Goal: Task Accomplishment & Management: Manage account settings

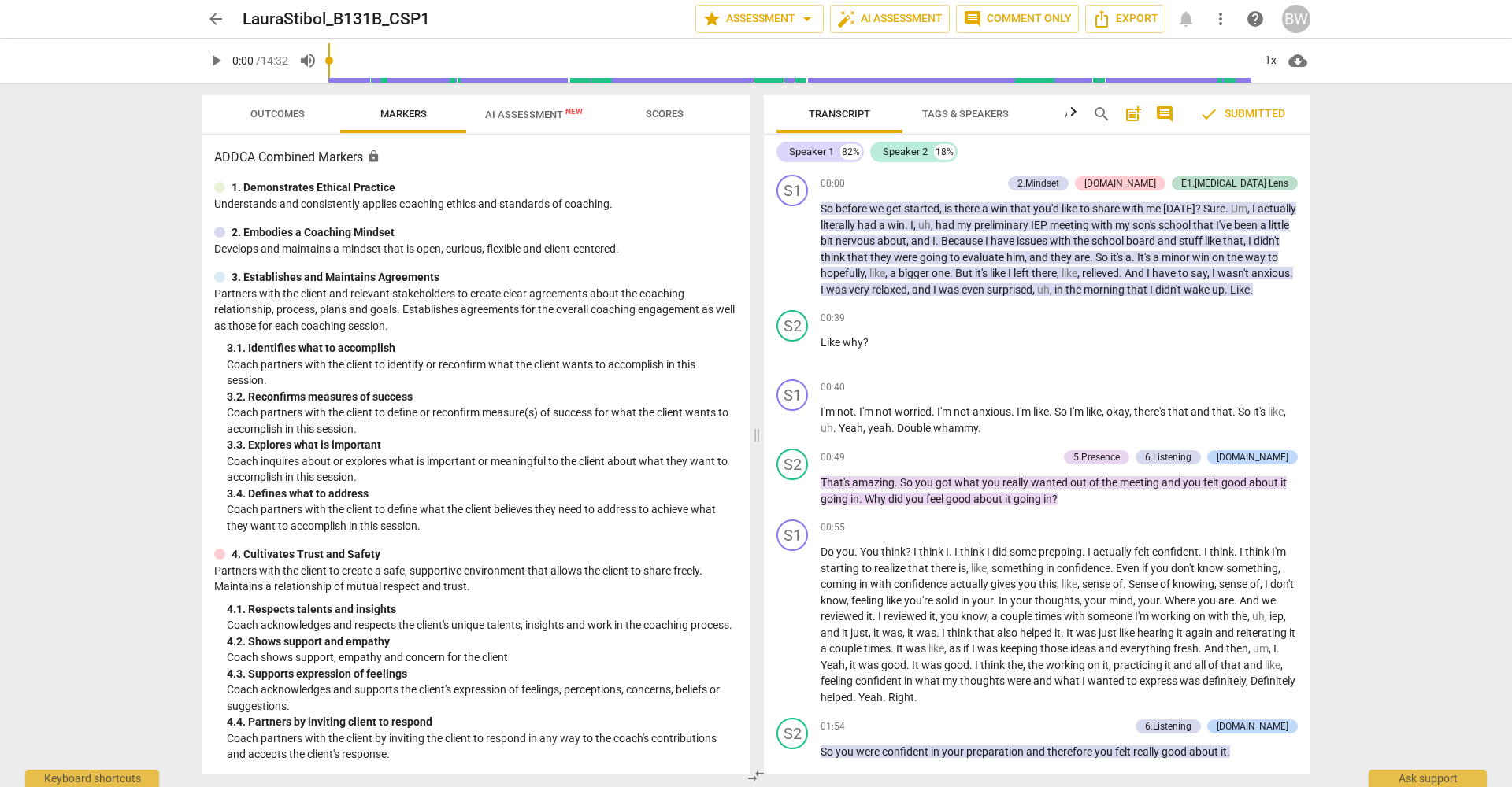
click at [218, 17] on span "arrow_back" at bounding box center [216, 18] width 19 height 19
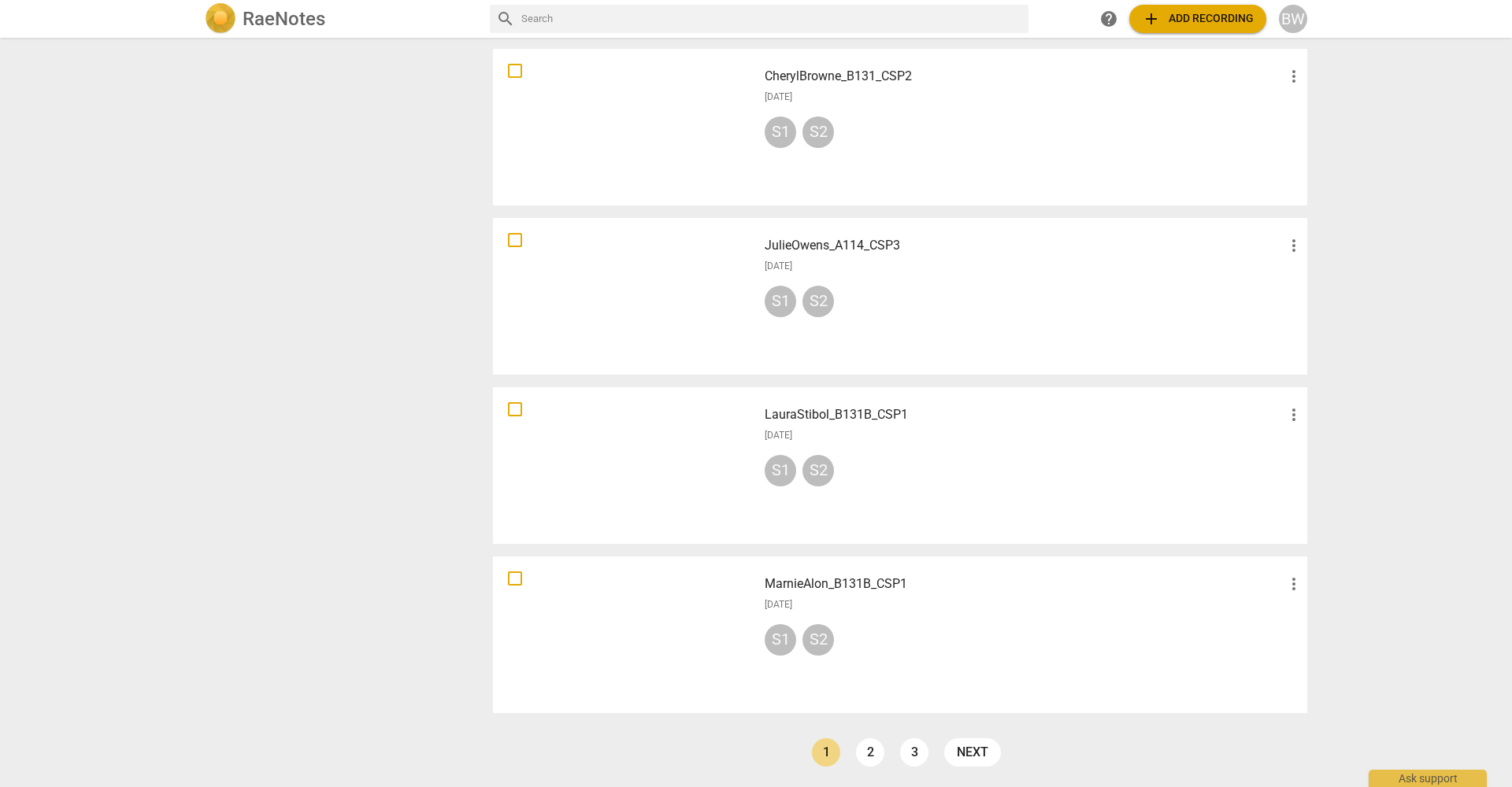
scroll to position [1042, 0]
click at [917, 748] on link "3" at bounding box center [914, 752] width 28 height 28
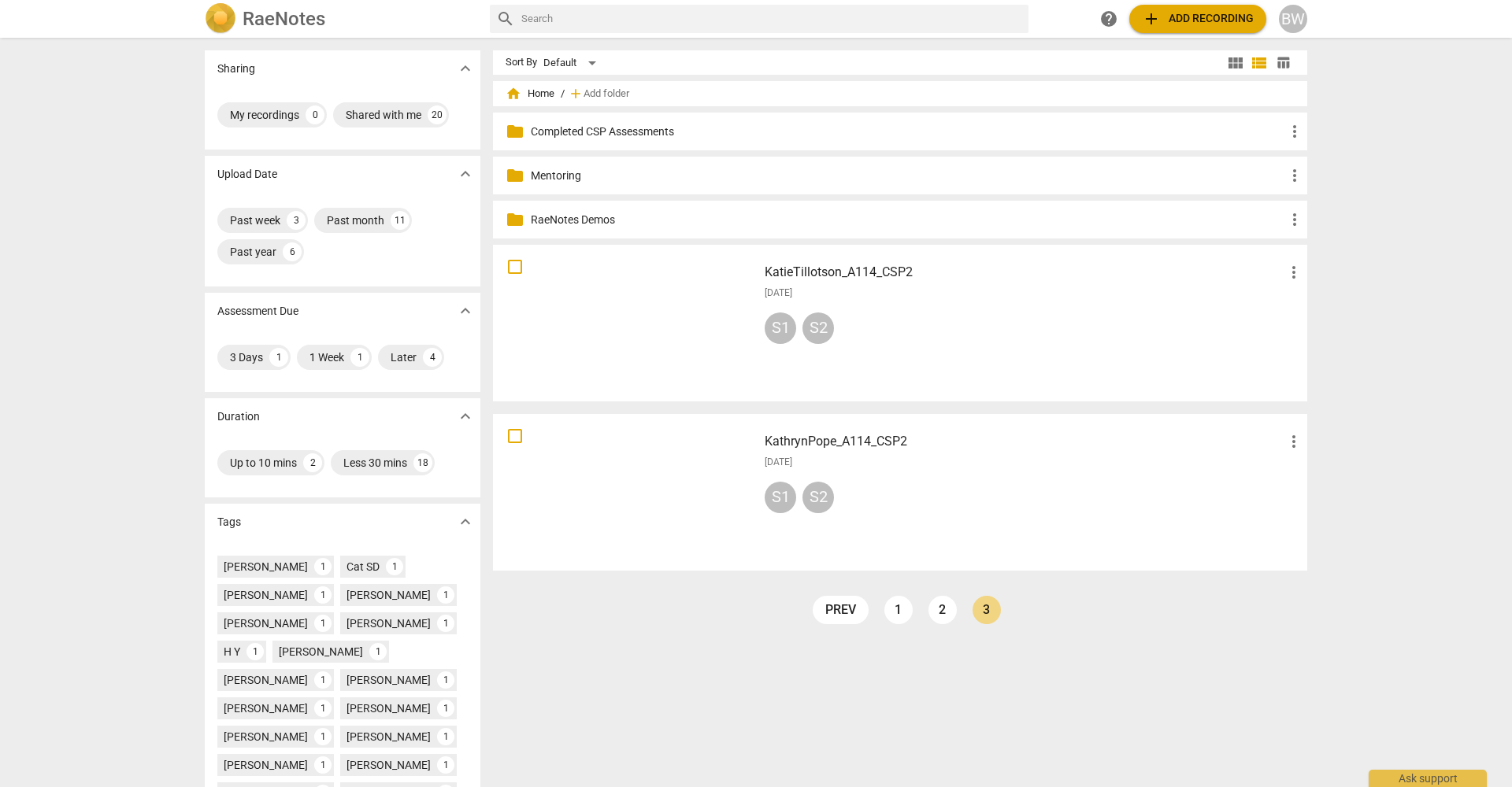
click at [1290, 442] on span "more_vert" at bounding box center [1293, 442] width 19 height 19
click at [1314, 440] on li "Move" at bounding box center [1312, 441] width 60 height 38
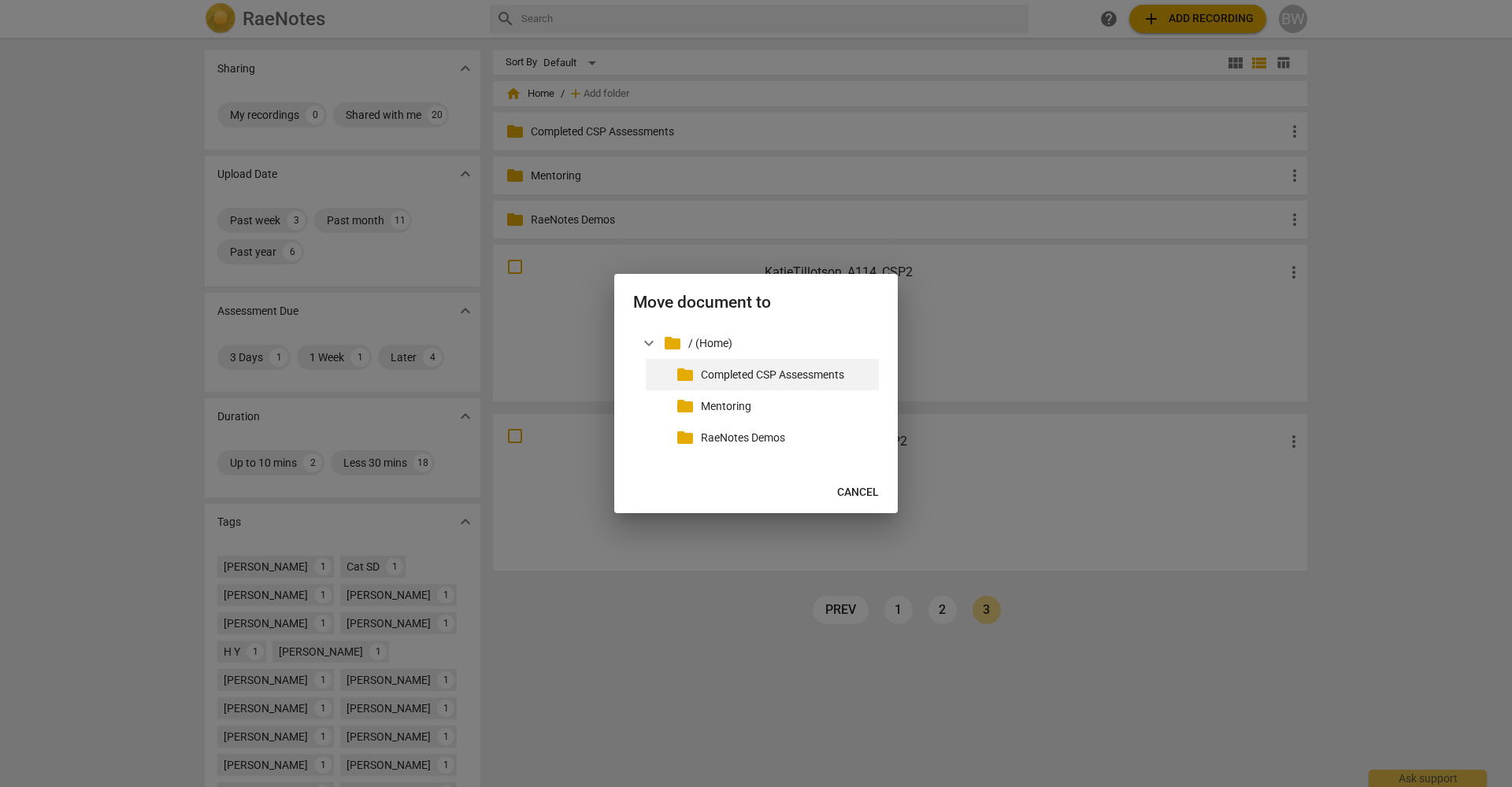
click at [750, 379] on p "Completed CSP Assessments" at bounding box center [786, 375] width 172 height 17
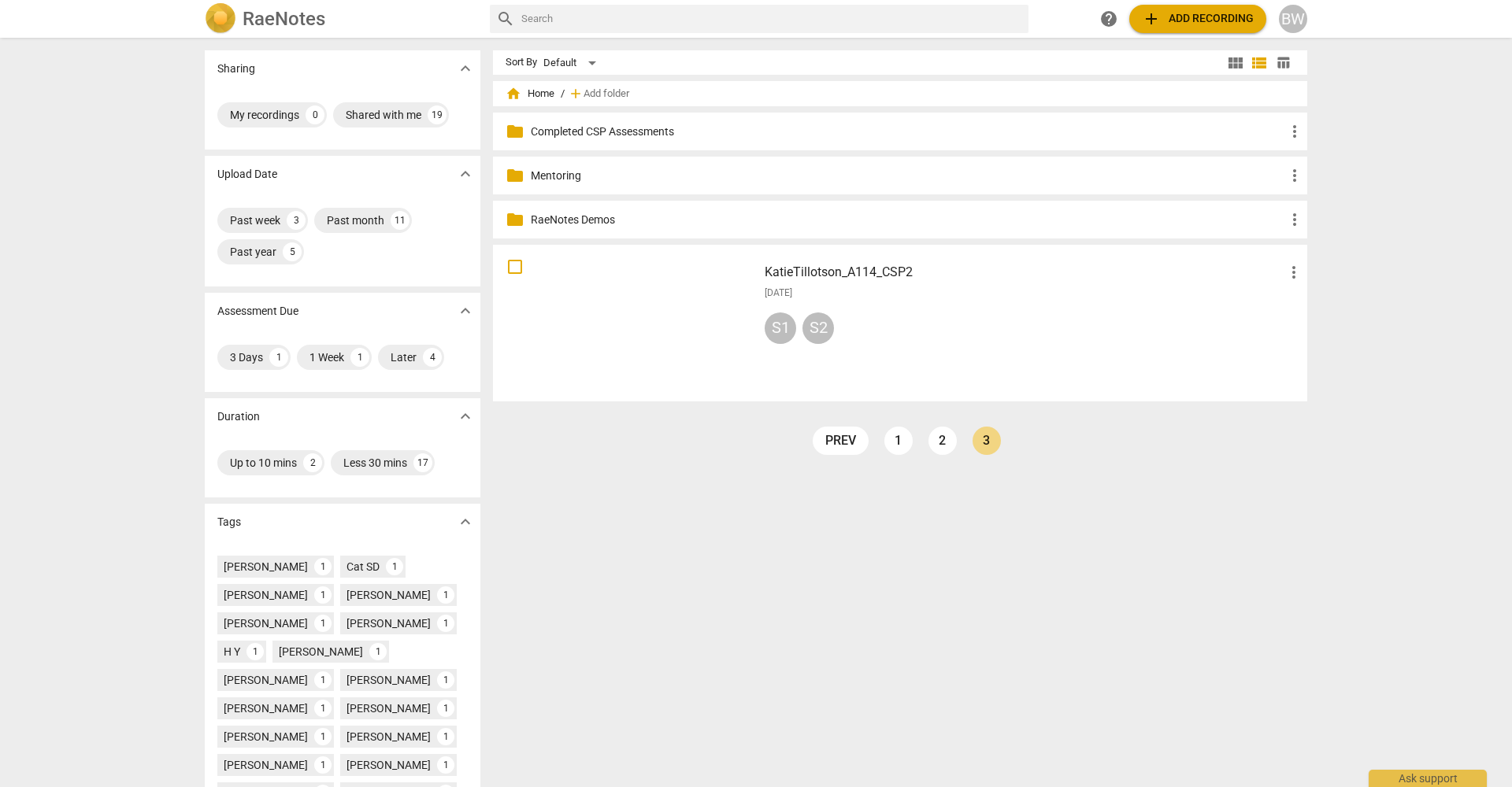
click at [1292, 271] on span "more_vert" at bounding box center [1293, 272] width 19 height 19
click at [1303, 274] on li "Move" at bounding box center [1312, 272] width 60 height 38
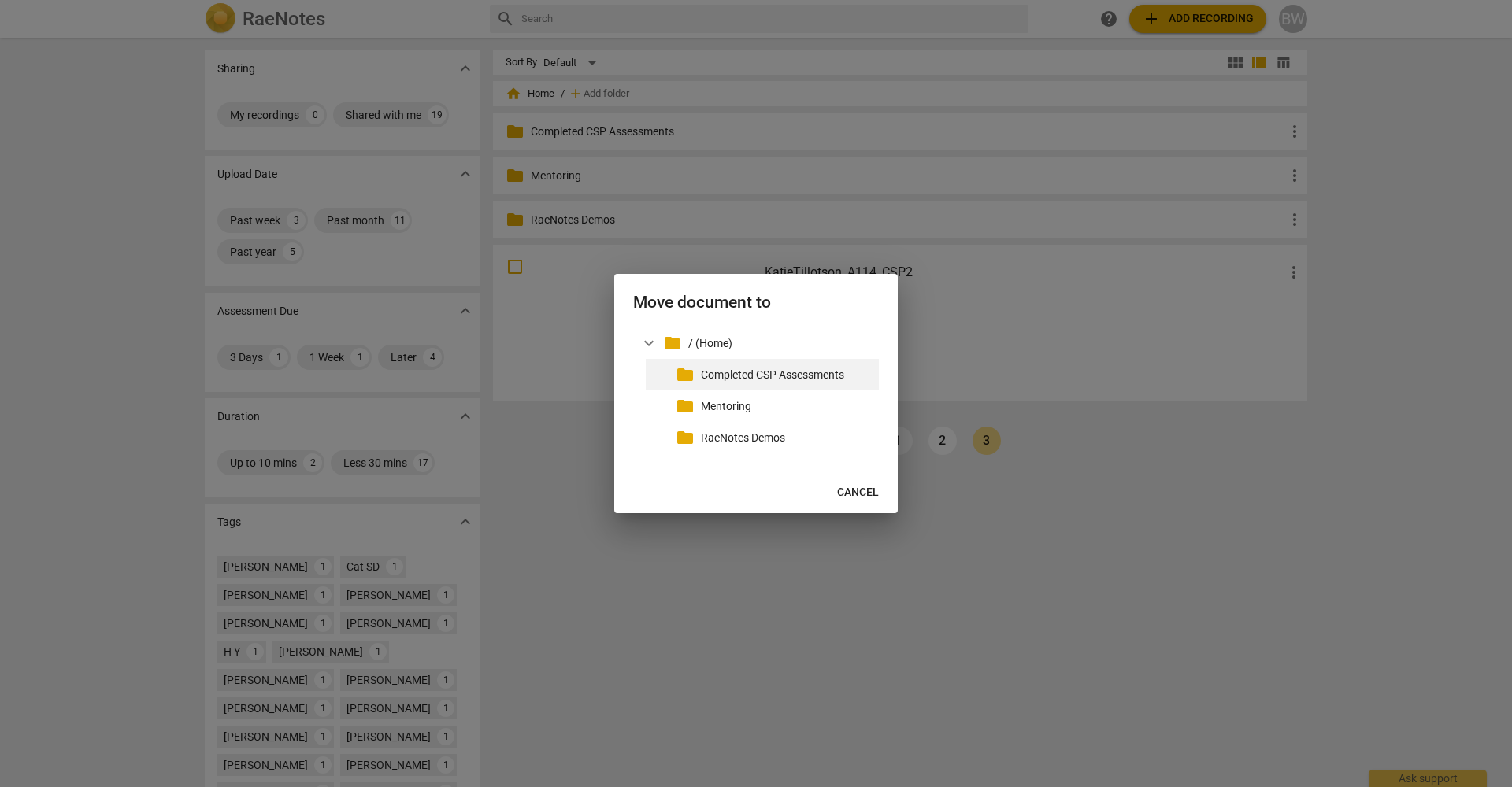
click at [836, 383] on div "folder Completed CSP Assessments" at bounding box center [762, 375] width 233 height 31
click at [793, 375] on p "Completed CSP Assessments" at bounding box center [786, 375] width 172 height 17
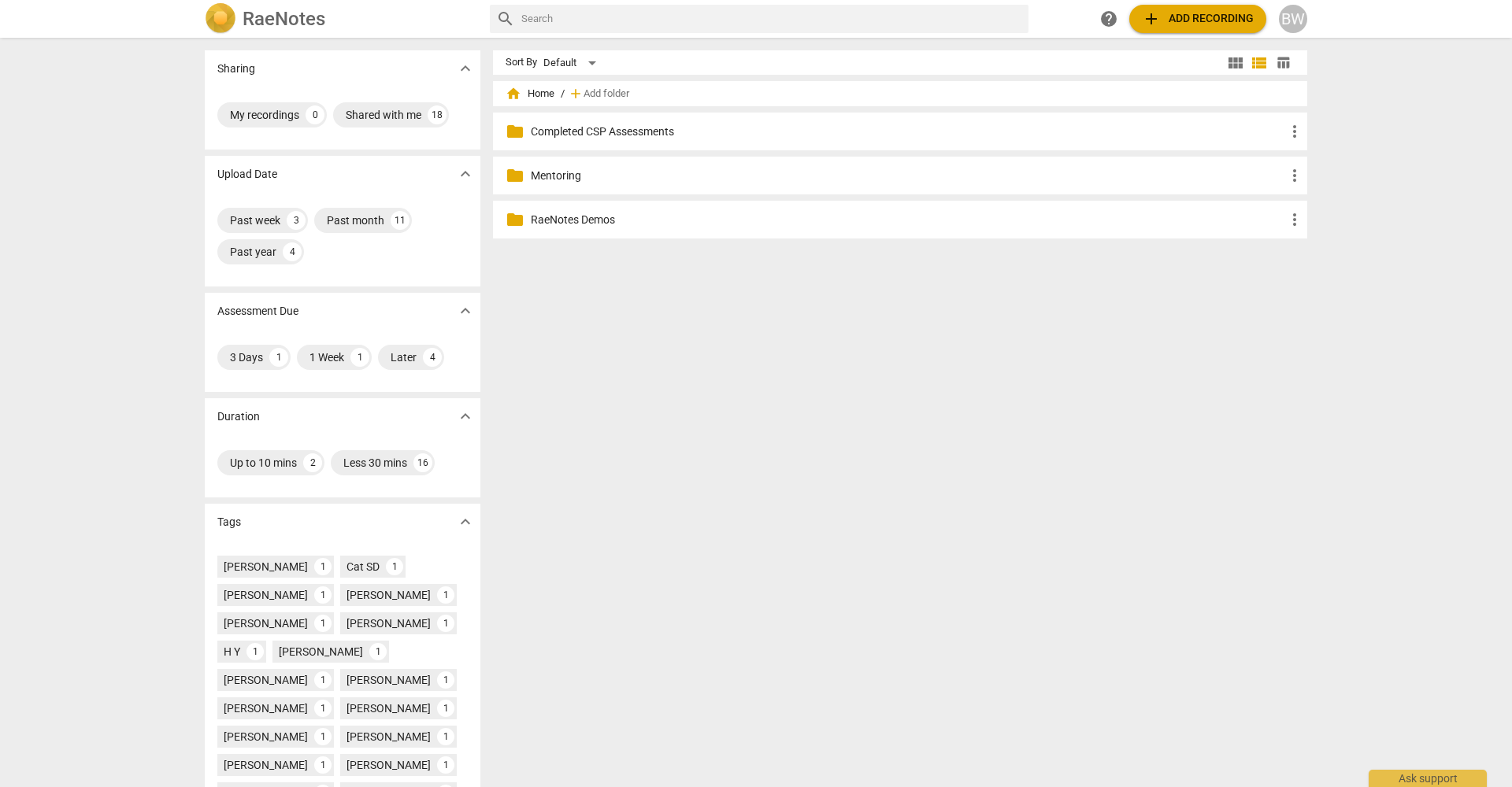
click at [537, 91] on span "home Home" at bounding box center [529, 93] width 49 height 16
drag, startPoint x: 566, startPoint y: 96, endPoint x: 556, endPoint y: 95, distance: 10.0
click at [565, 96] on div "home Home / add Add folder" at bounding box center [899, 93] width 789 height 25
click at [541, 91] on span "home Home" at bounding box center [529, 93] width 49 height 16
click at [542, 93] on span "home Home" at bounding box center [529, 93] width 49 height 16
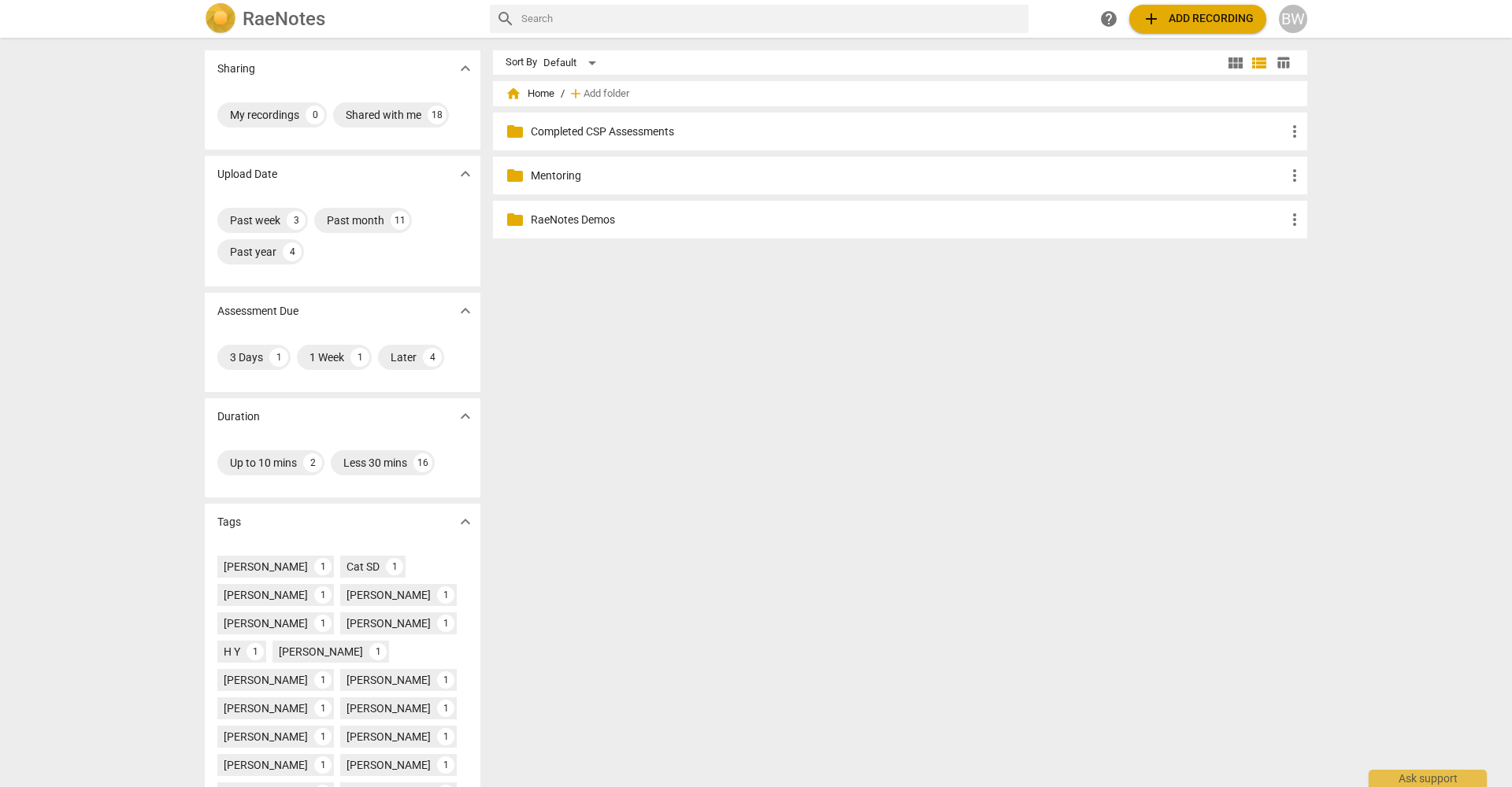
scroll to position [0, 1]
click at [532, 94] on span "home Home" at bounding box center [529, 93] width 49 height 16
drag, startPoint x: 516, startPoint y: 95, endPoint x: 506, endPoint y: 97, distance: 10.2
click at [514, 96] on span "home" at bounding box center [513, 92] width 16 height 16
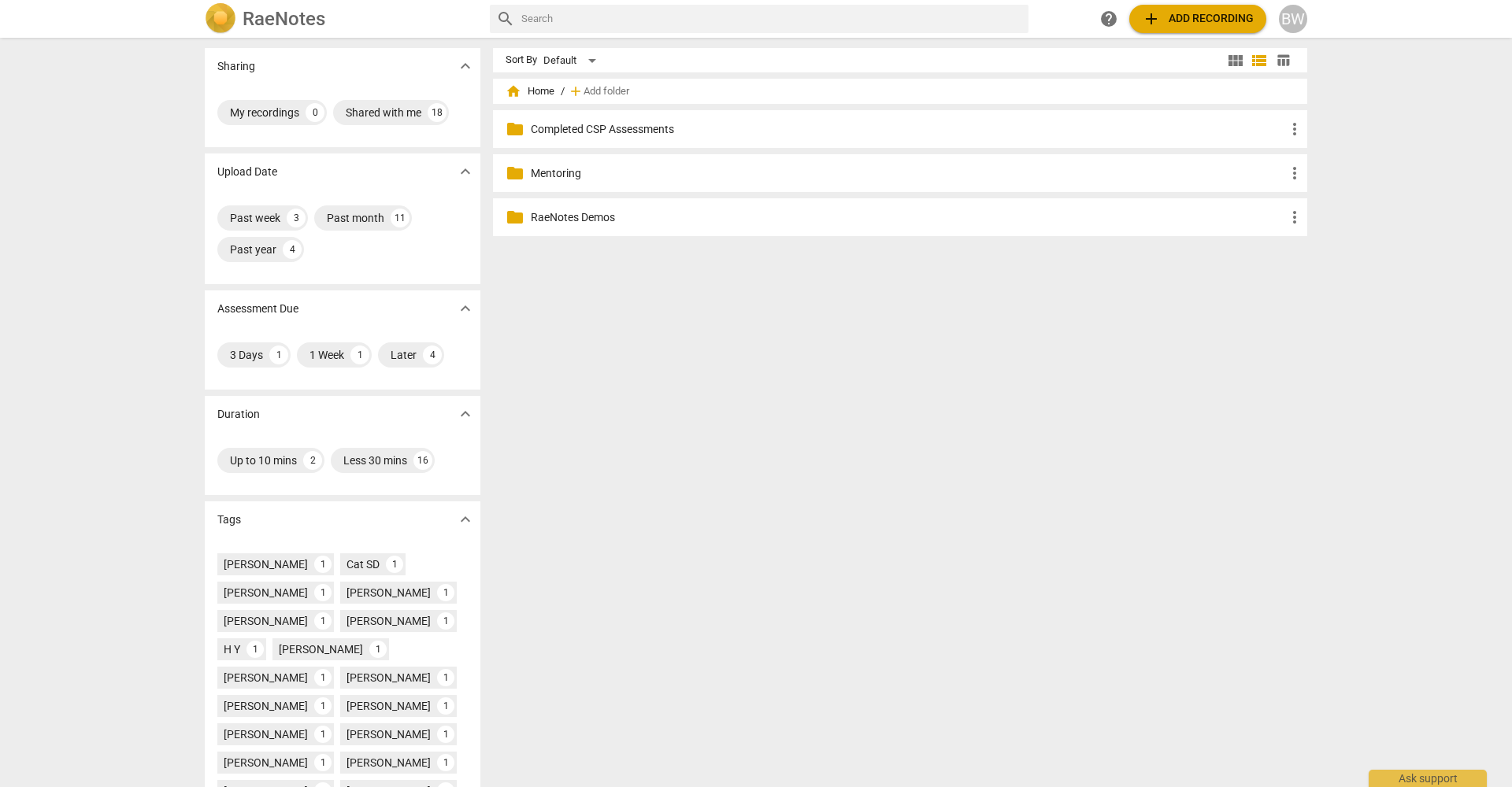
click at [507, 97] on span "home" at bounding box center [513, 91] width 16 height 16
click at [508, 96] on span "home" at bounding box center [513, 91] width 16 height 16
click at [509, 94] on span "home" at bounding box center [513, 91] width 16 height 16
click at [653, 96] on div "home Home / add Add folder" at bounding box center [899, 93] width 789 height 25
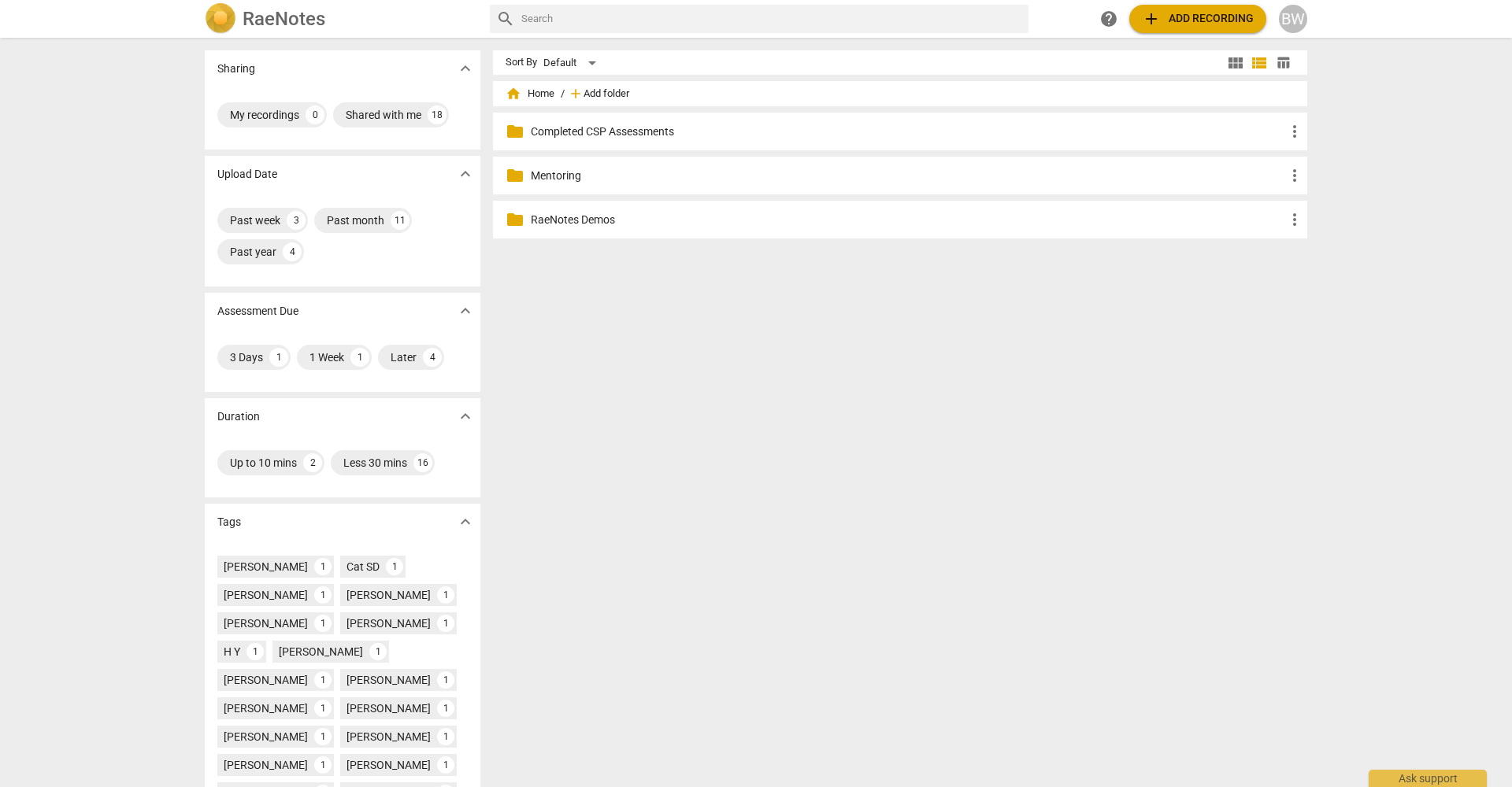
click at [592, 93] on span "Add folder" at bounding box center [606, 94] width 46 height 12
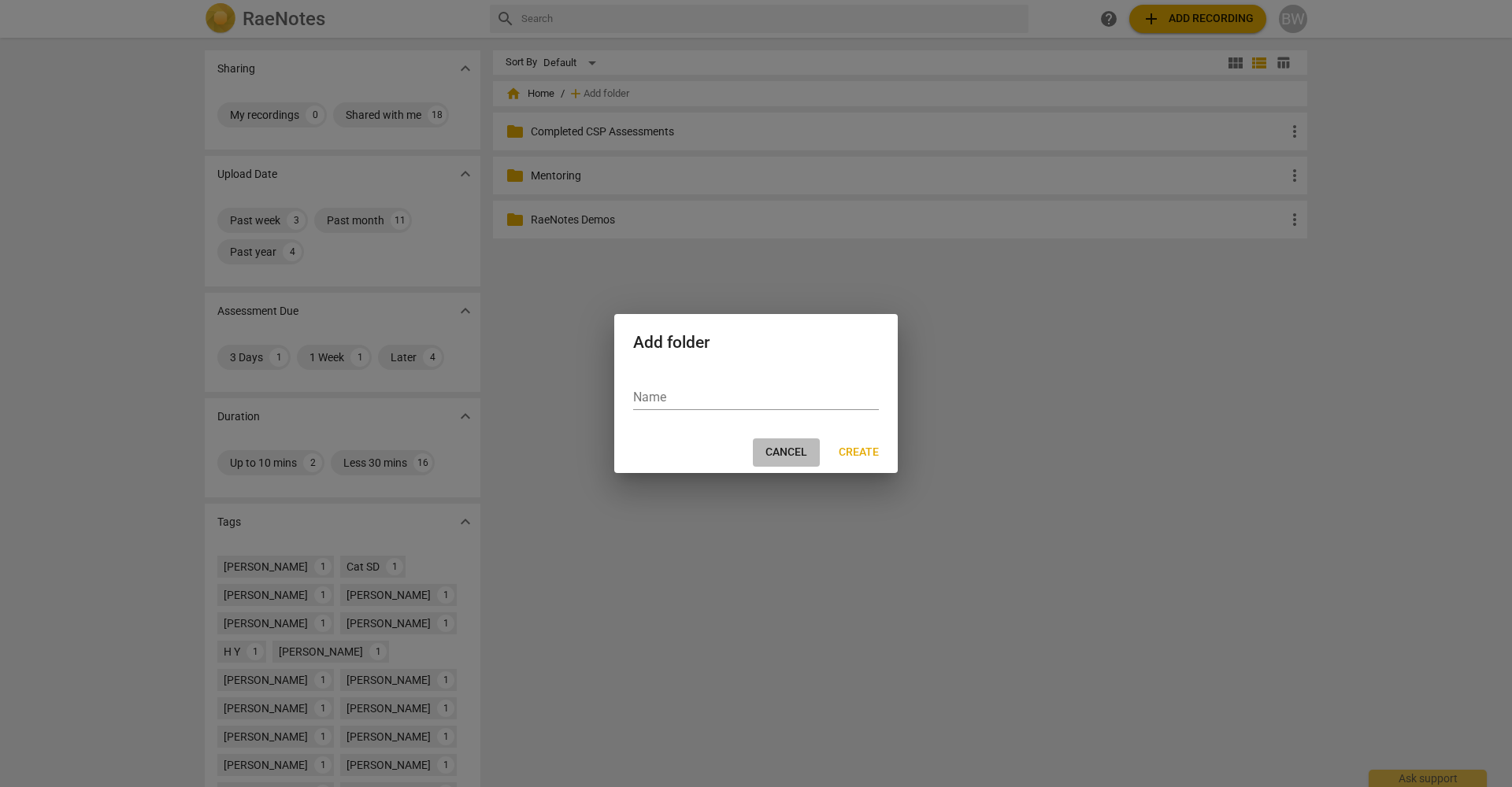
click at [786, 444] on span "Cancel" at bounding box center [785, 452] width 41 height 16
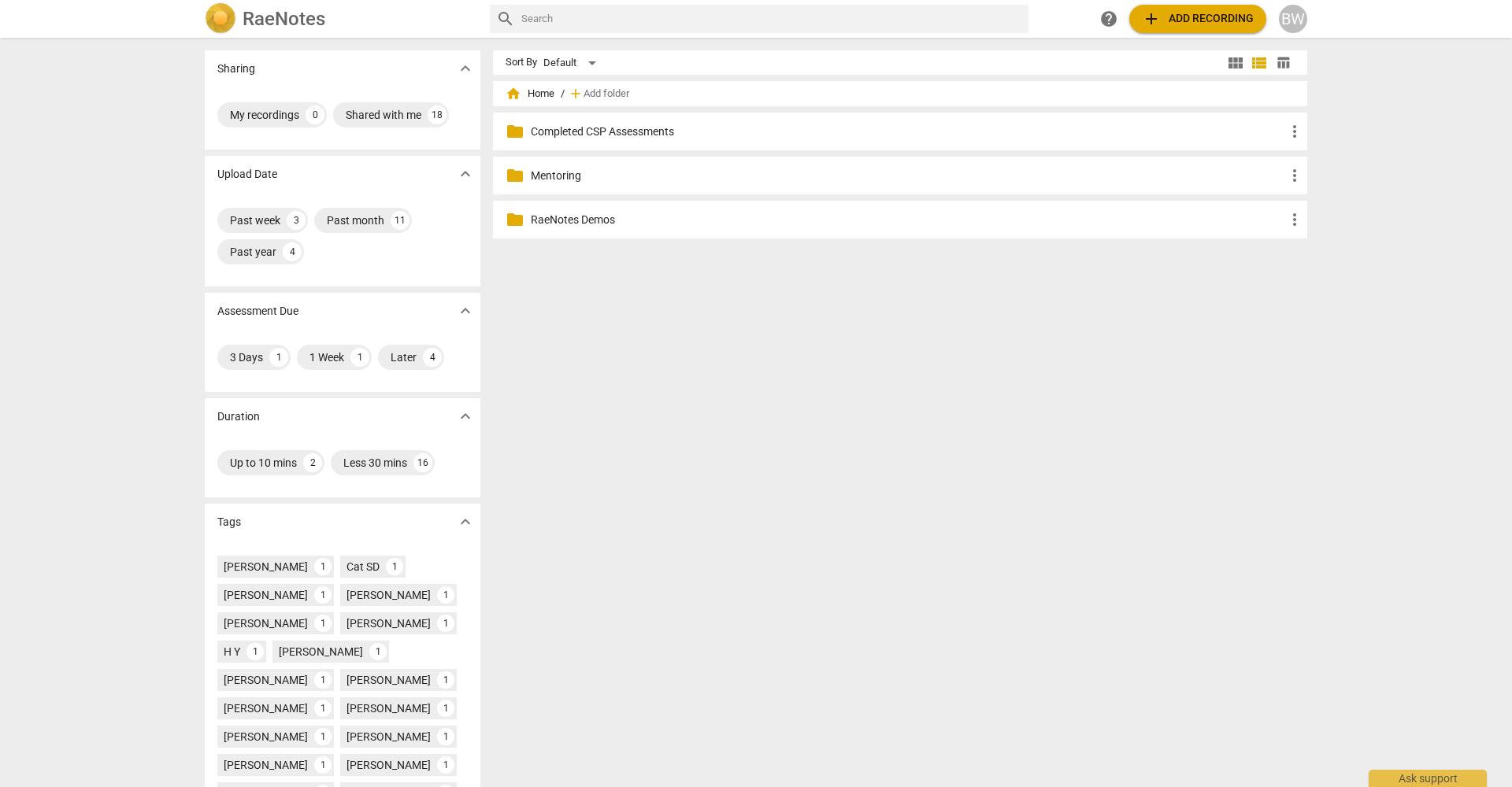
click at [800, 95] on div "home Home / add Add folder" at bounding box center [899, 93] width 789 height 25
click at [532, 92] on span "home Home" at bounding box center [529, 93] width 49 height 16
click at [1292, 130] on span "more_vert" at bounding box center [1294, 131] width 19 height 19
click at [1293, 131] on li "Rename" at bounding box center [1317, 131] width 71 height 38
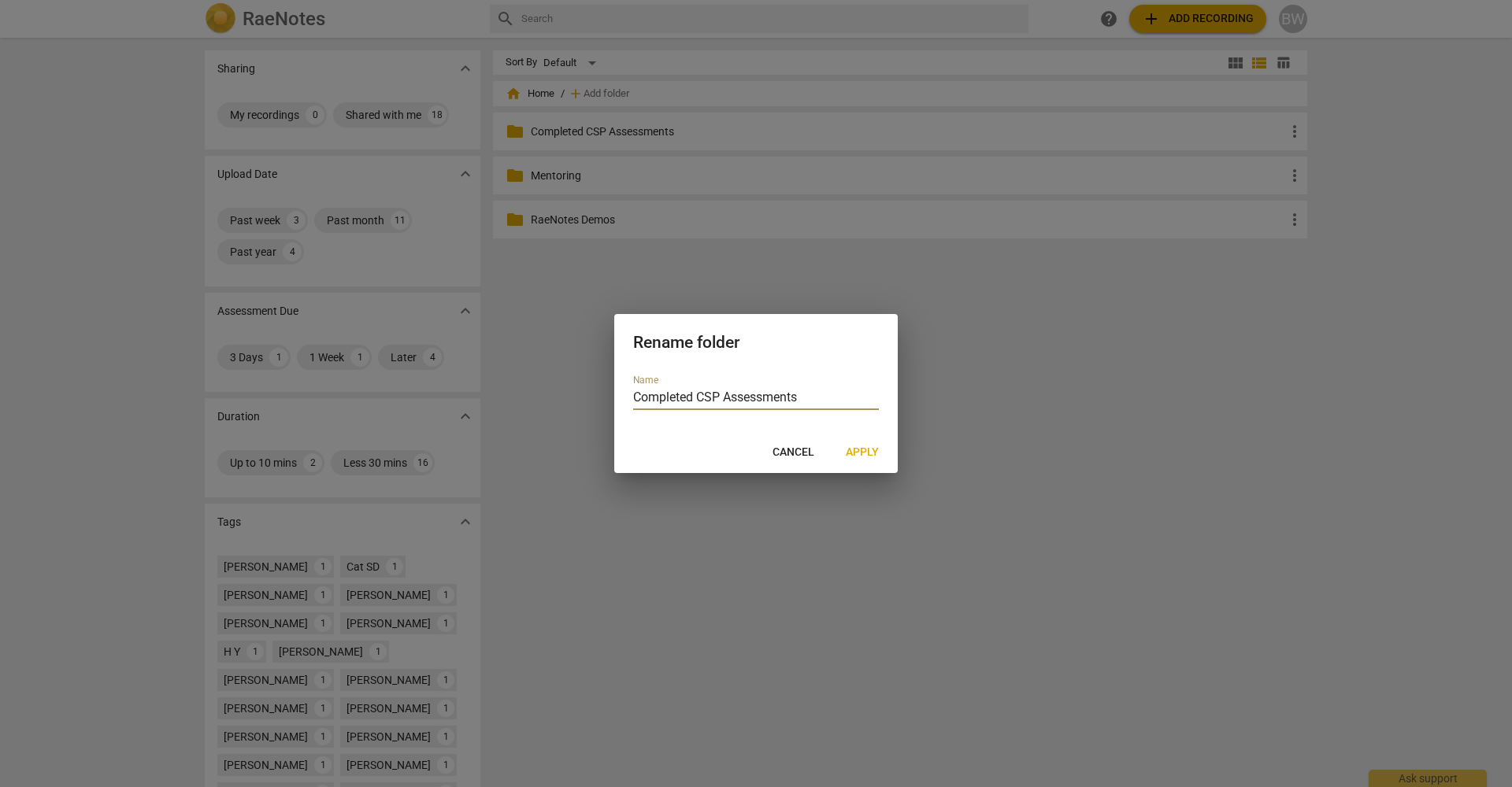
click at [781, 451] on span "Cancel" at bounding box center [793, 452] width 41 height 16
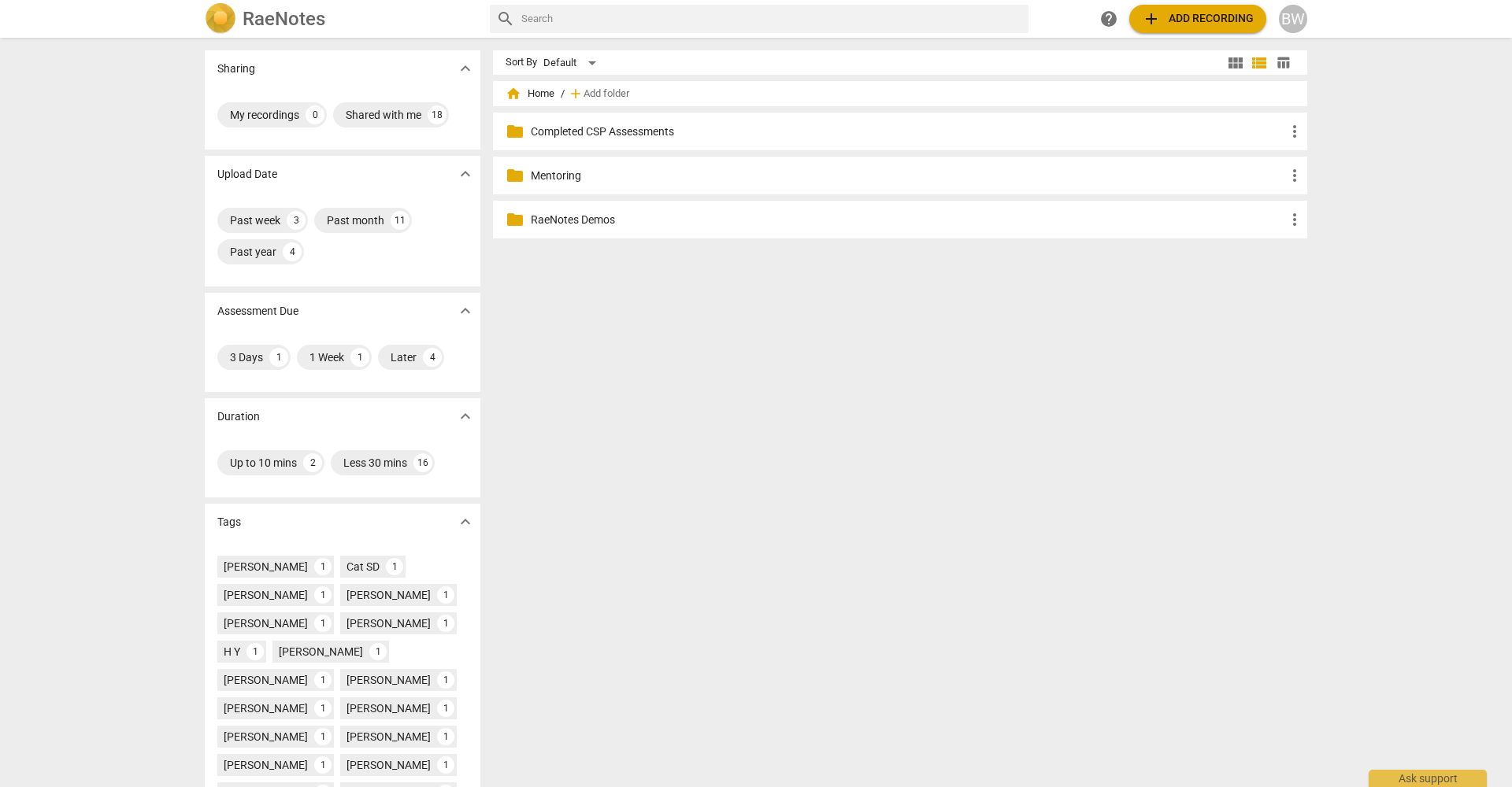
click at [885, 440] on div "Sort By Default view_module view_list table_chart home Home / add Add folder fo…" at bounding box center [907, 412] width 827 height 725
click at [343, 215] on div "Past month" at bounding box center [355, 219] width 58 height 16
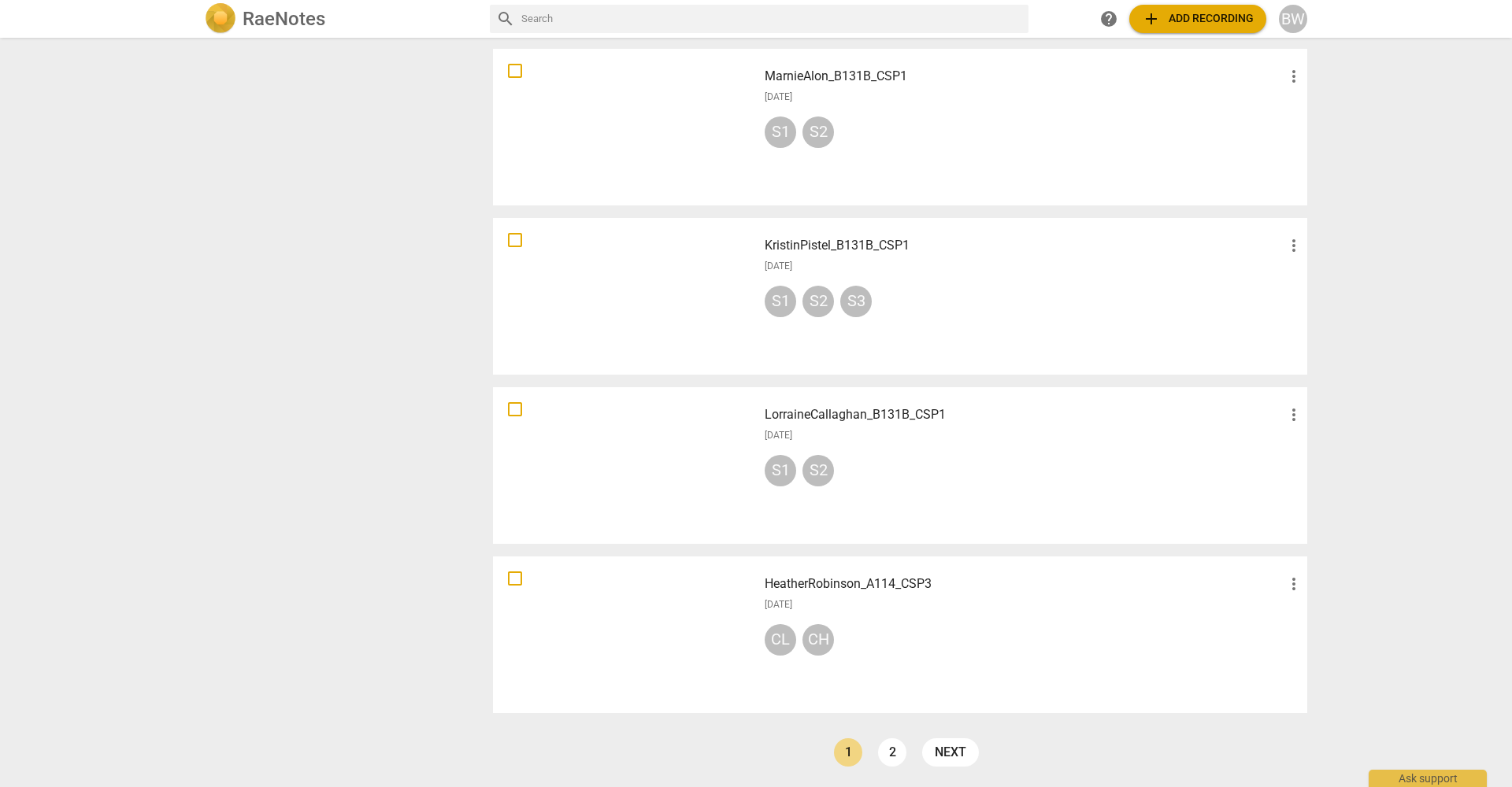
scroll to position [1042, 0]
click at [896, 751] on link "2" at bounding box center [892, 752] width 28 height 28
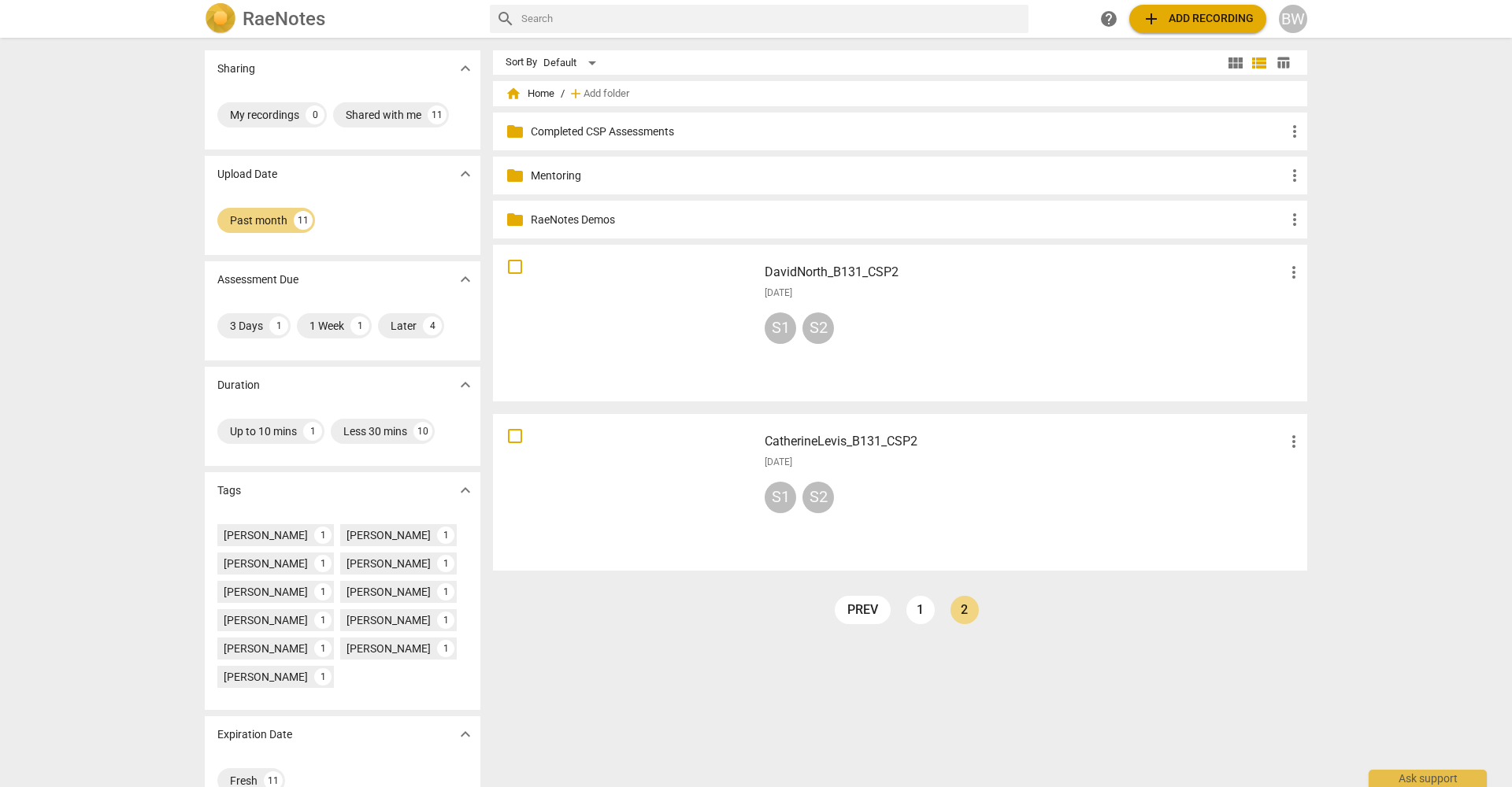
click at [1292, 444] on span "more_vert" at bounding box center [1293, 442] width 19 height 19
drag, startPoint x: 1314, startPoint y: 735, endPoint x: 962, endPoint y: 680, distance: 356.3
click at [1309, 733] on div at bounding box center [756, 393] width 1512 height 787
click at [915, 615] on link "1" at bounding box center [920, 610] width 28 height 28
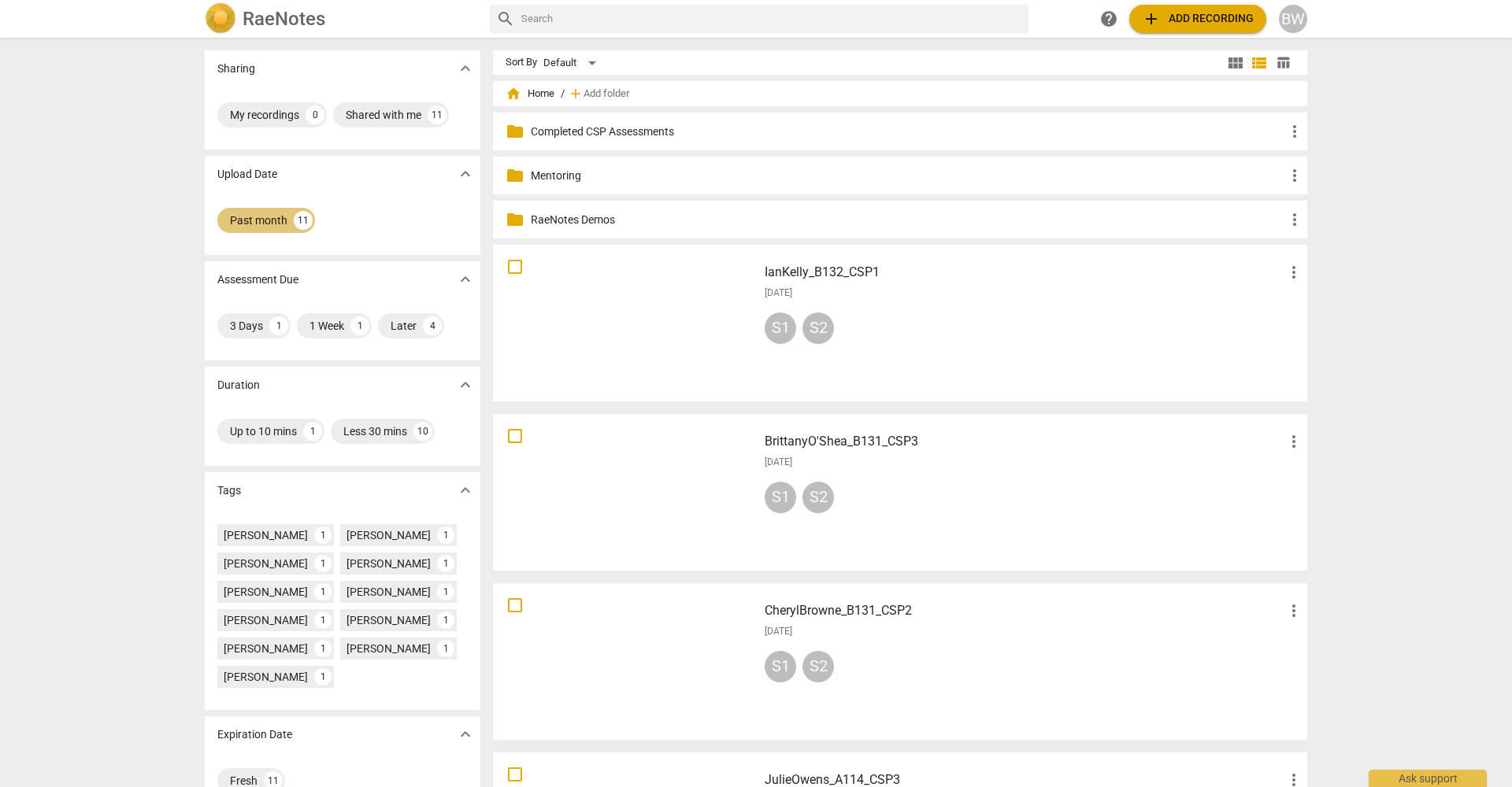
click at [254, 222] on div "Past month" at bounding box center [258, 219] width 58 height 16
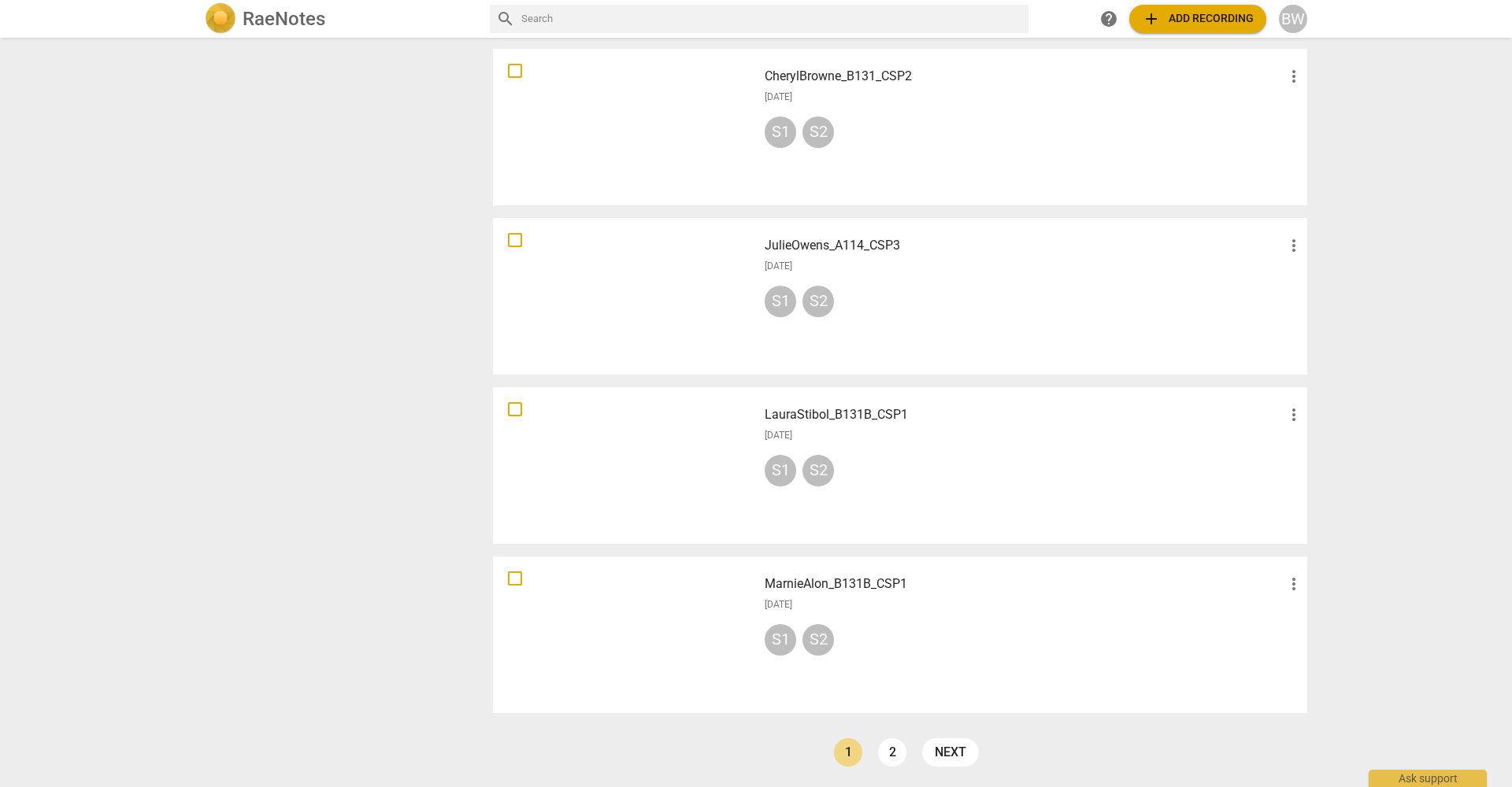
scroll to position [1042, 0]
click at [888, 753] on link "2" at bounding box center [892, 752] width 28 height 28
click at [1290, 582] on span "more_vert" at bounding box center [1293, 584] width 19 height 19
click at [1313, 583] on li "Move" at bounding box center [1312, 584] width 60 height 38
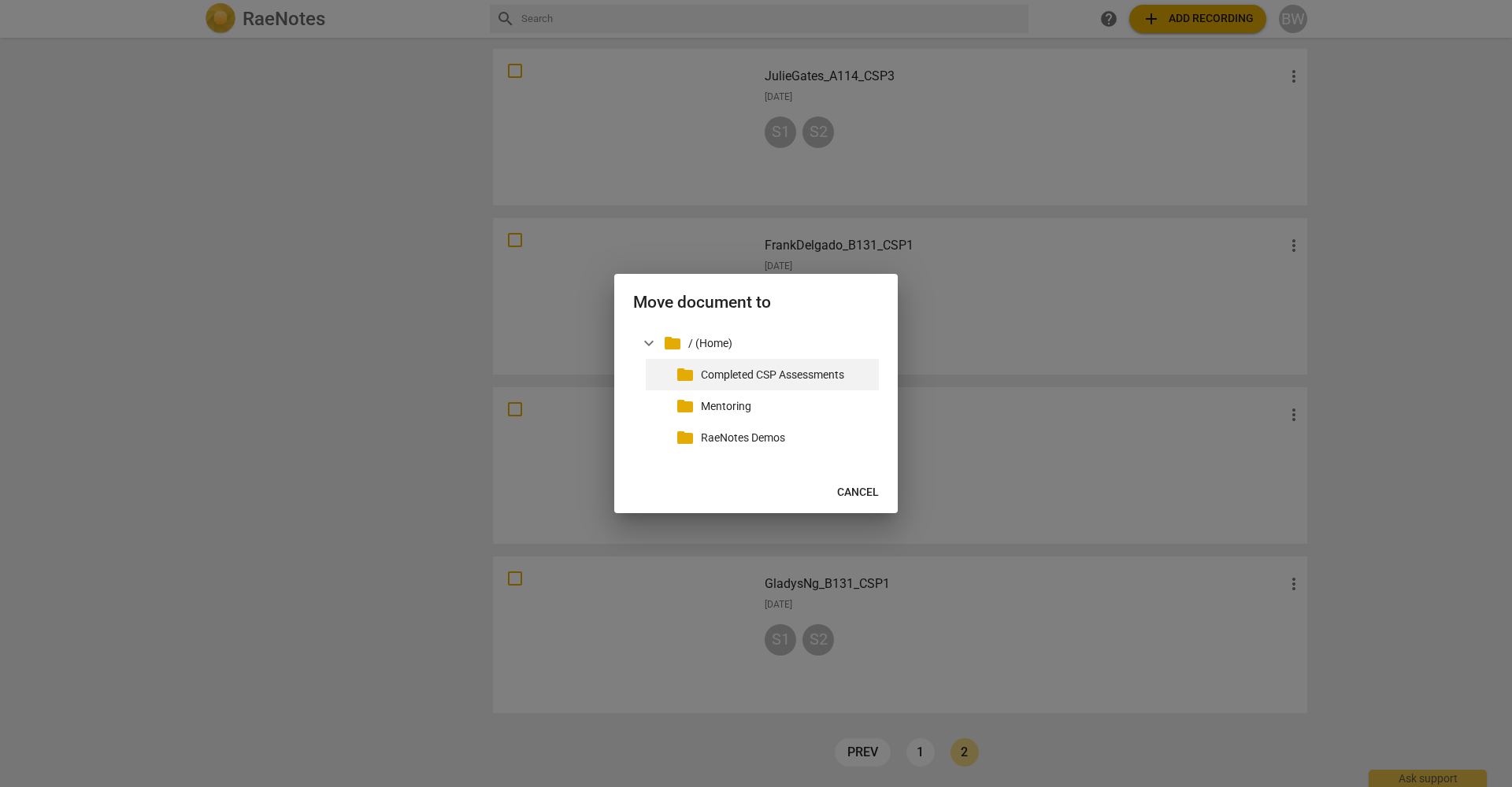
click at [822, 380] on p "Completed CSP Assessments" at bounding box center [786, 375] width 172 height 17
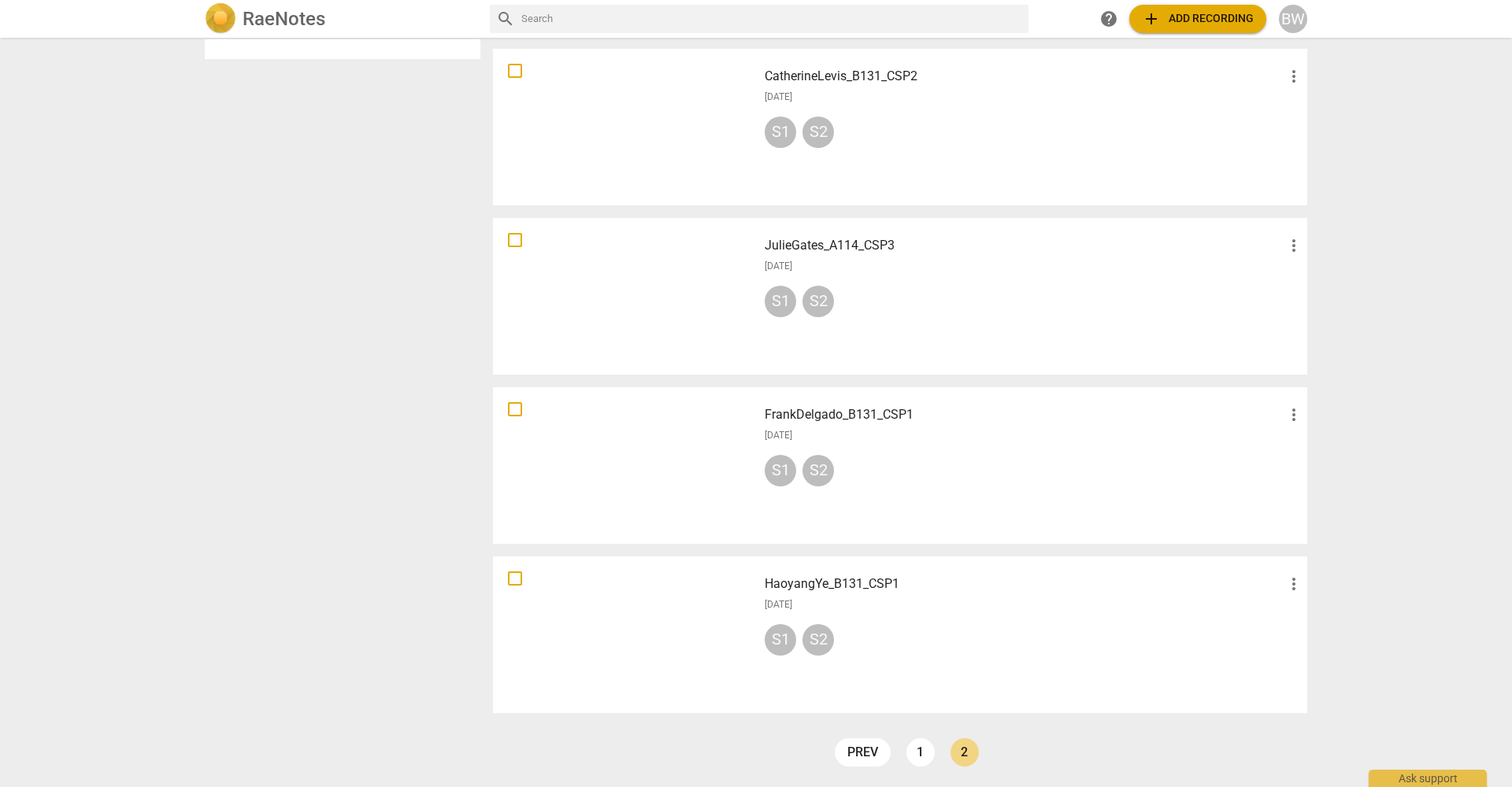
scroll to position [873, 0]
click at [1290, 583] on span "more_vert" at bounding box center [1293, 584] width 19 height 19
click at [1315, 582] on li "Move" at bounding box center [1312, 584] width 60 height 38
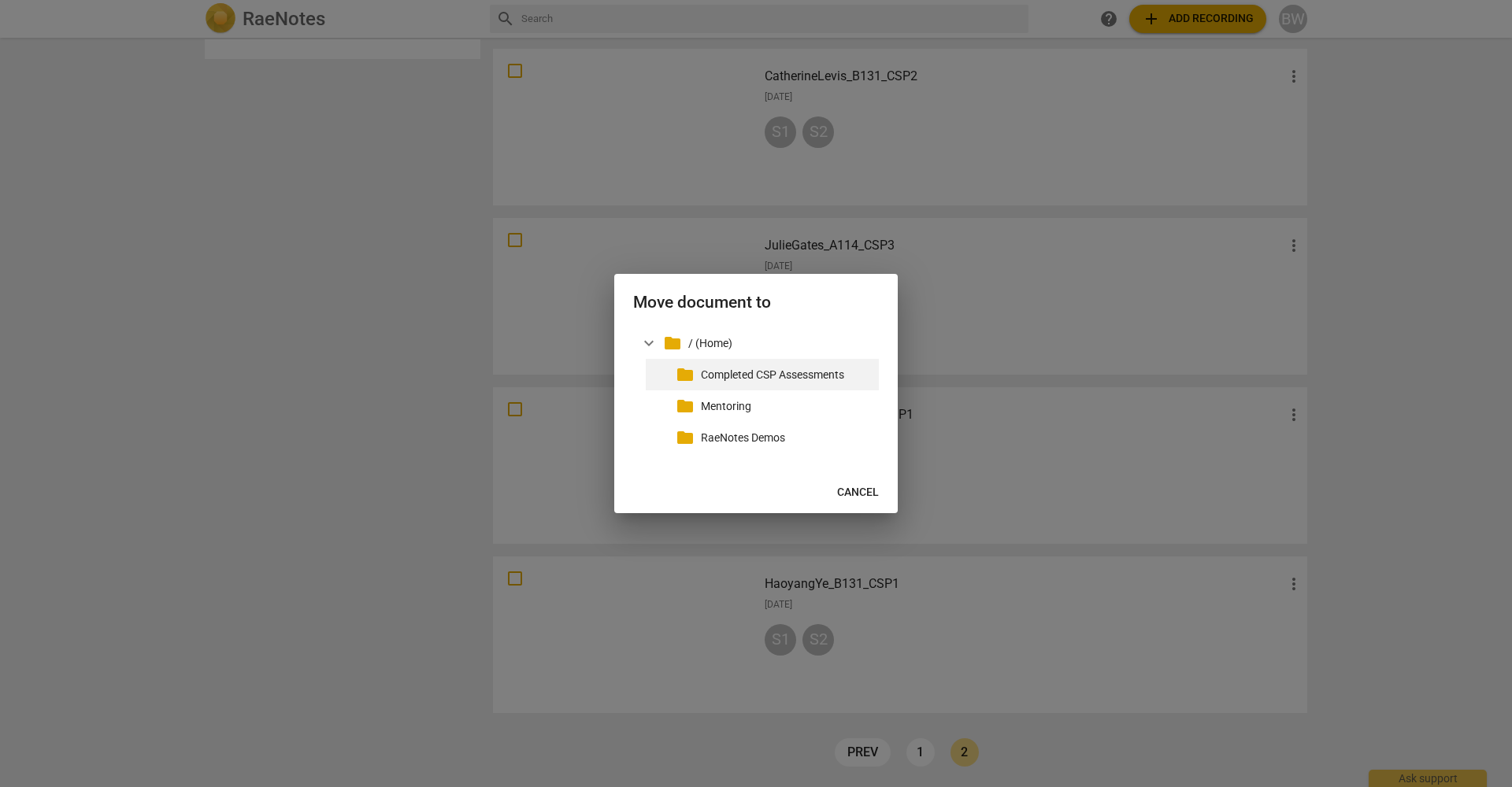
click at [837, 369] on p "Completed CSP Assessments" at bounding box center [786, 375] width 172 height 17
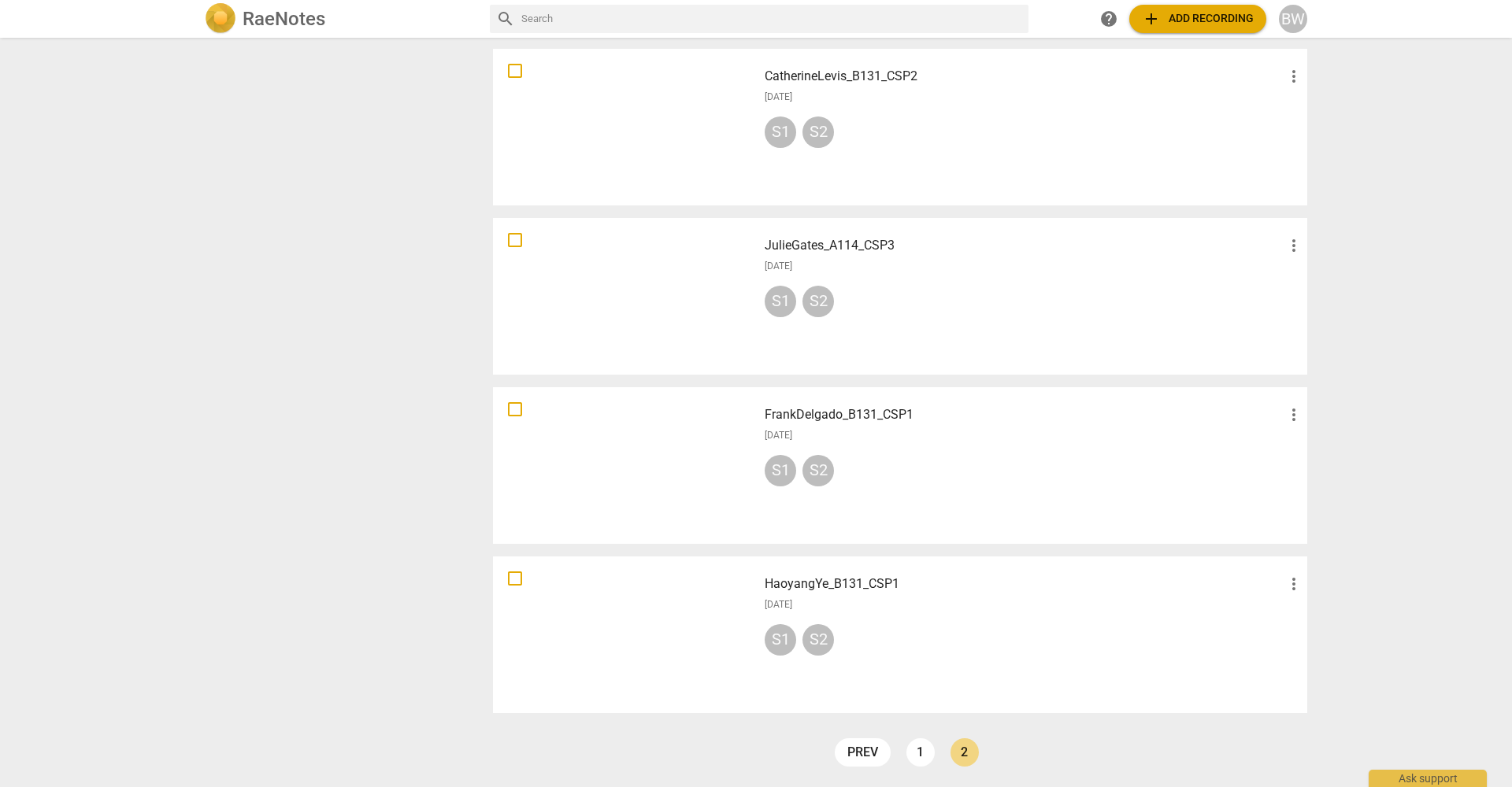
scroll to position [703, 0]
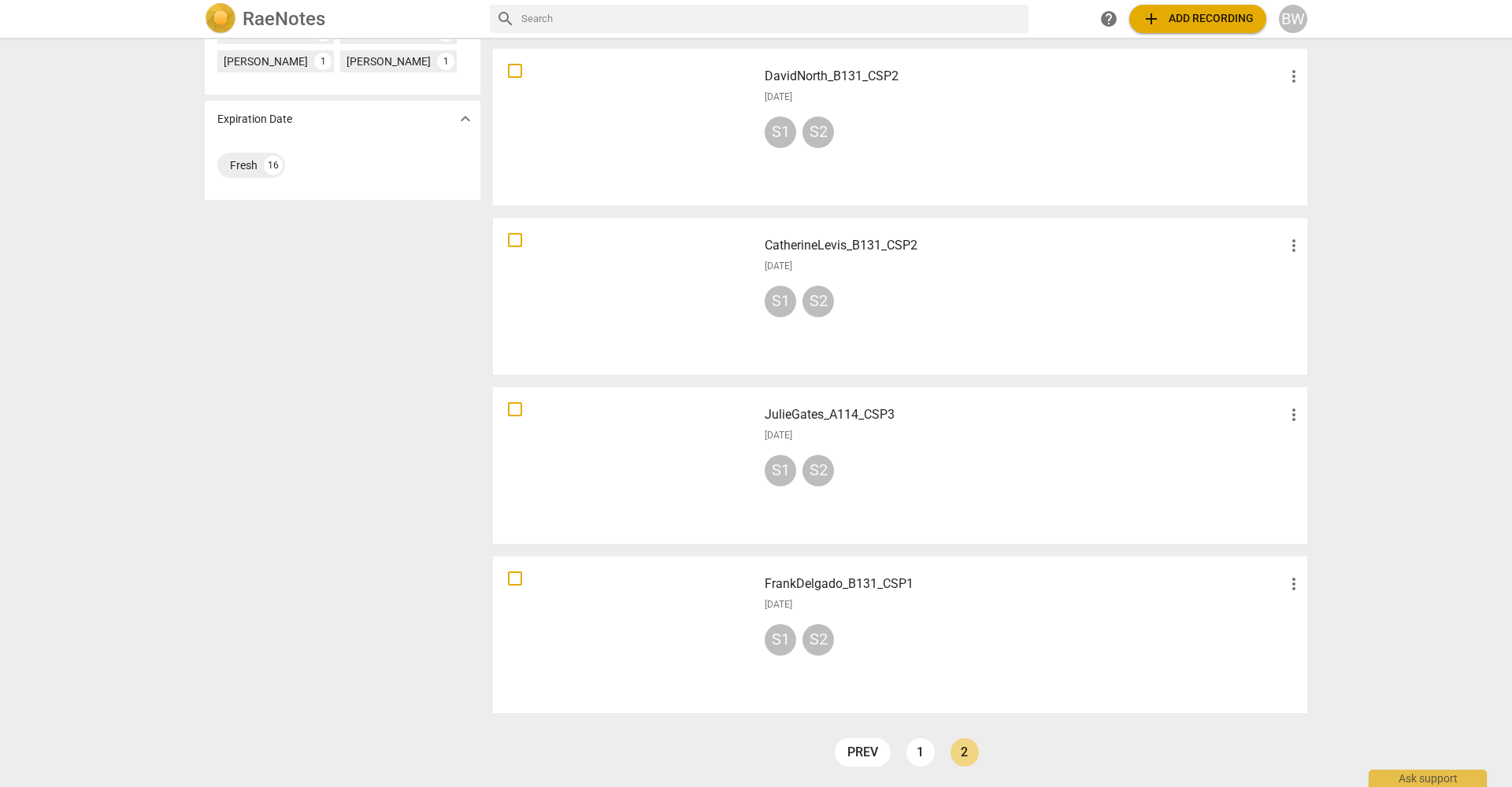
click at [1292, 582] on span "more_vert" at bounding box center [1293, 584] width 19 height 19
click at [1296, 584] on li "Move" at bounding box center [1312, 584] width 60 height 38
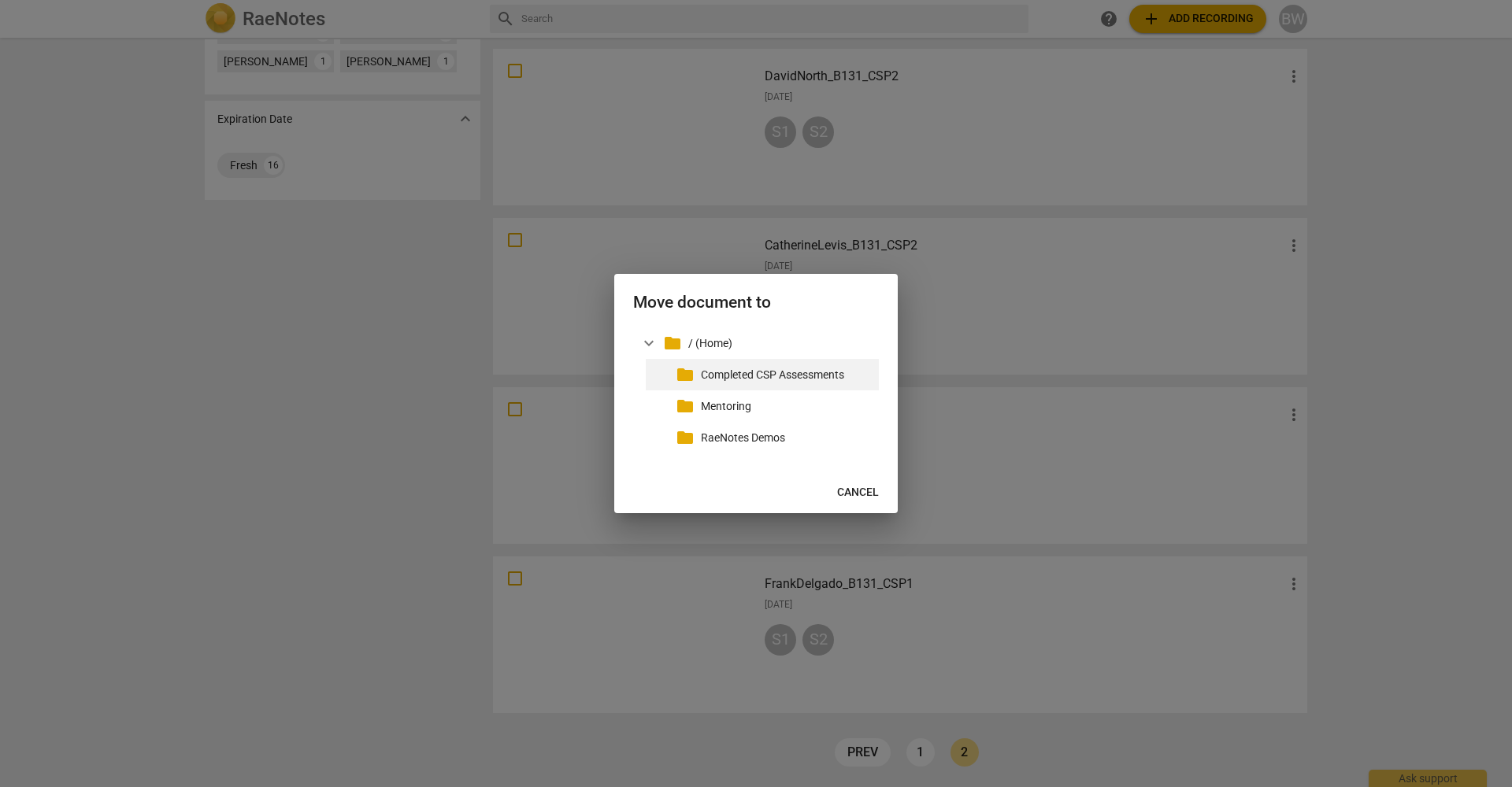
click at [822, 377] on p "Completed CSP Assessments" at bounding box center [786, 375] width 172 height 17
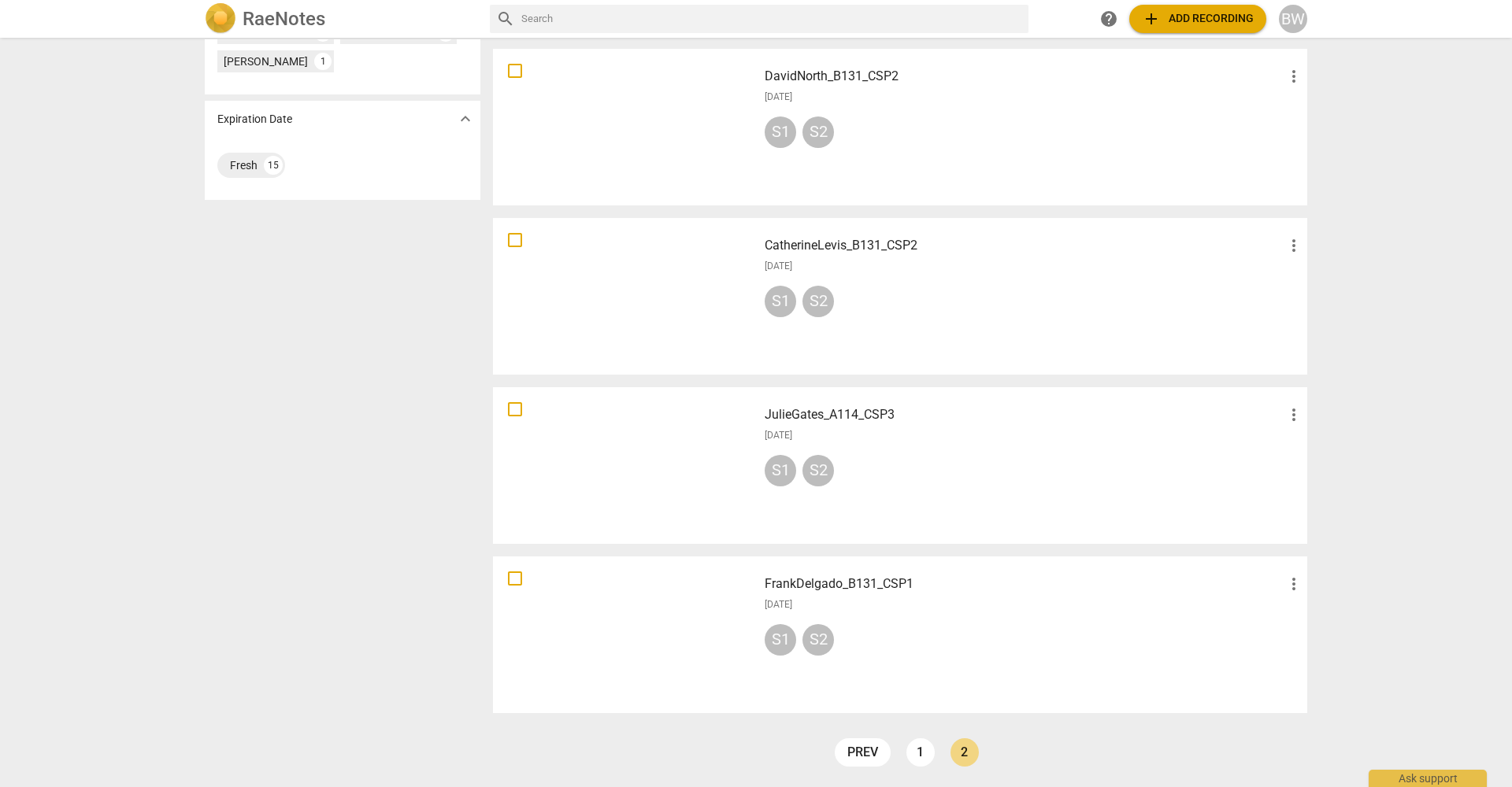
scroll to position [534, 0]
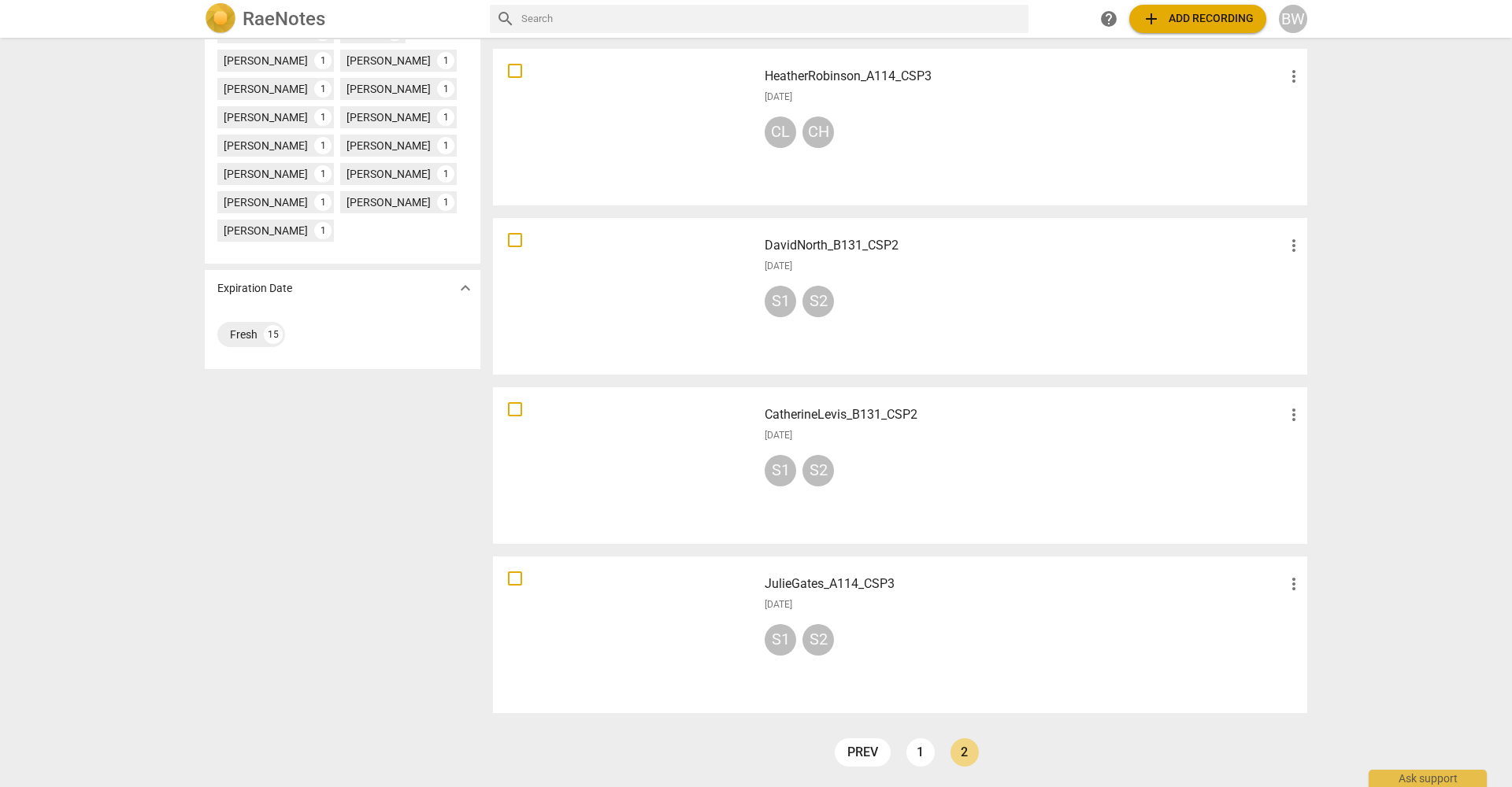
click at [1300, 582] on span "more_vert" at bounding box center [1293, 584] width 19 height 19
click at [1315, 594] on li "Move" at bounding box center [1312, 584] width 60 height 38
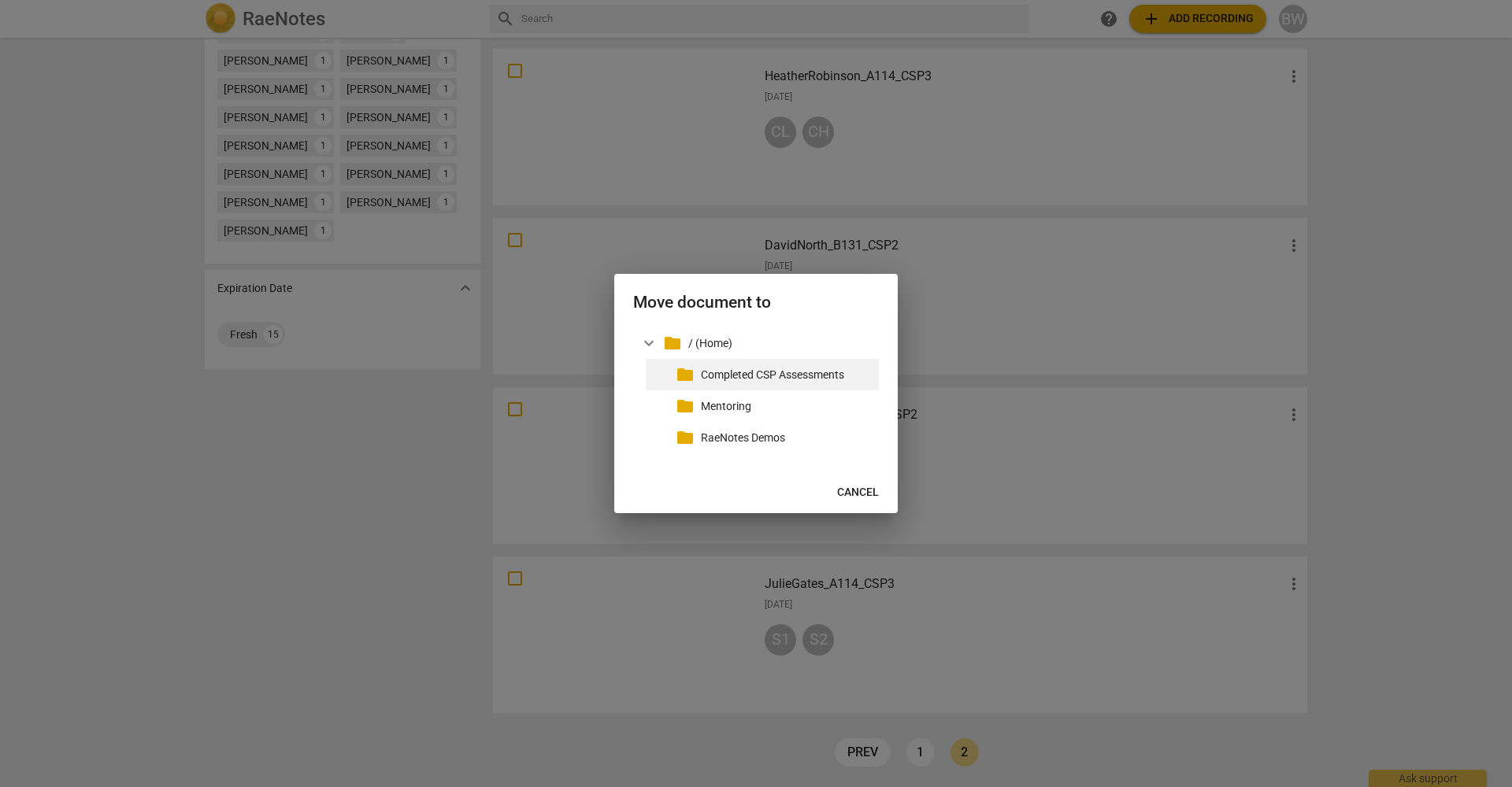
click at [807, 369] on p "Completed CSP Assessments" at bounding box center [786, 375] width 172 height 17
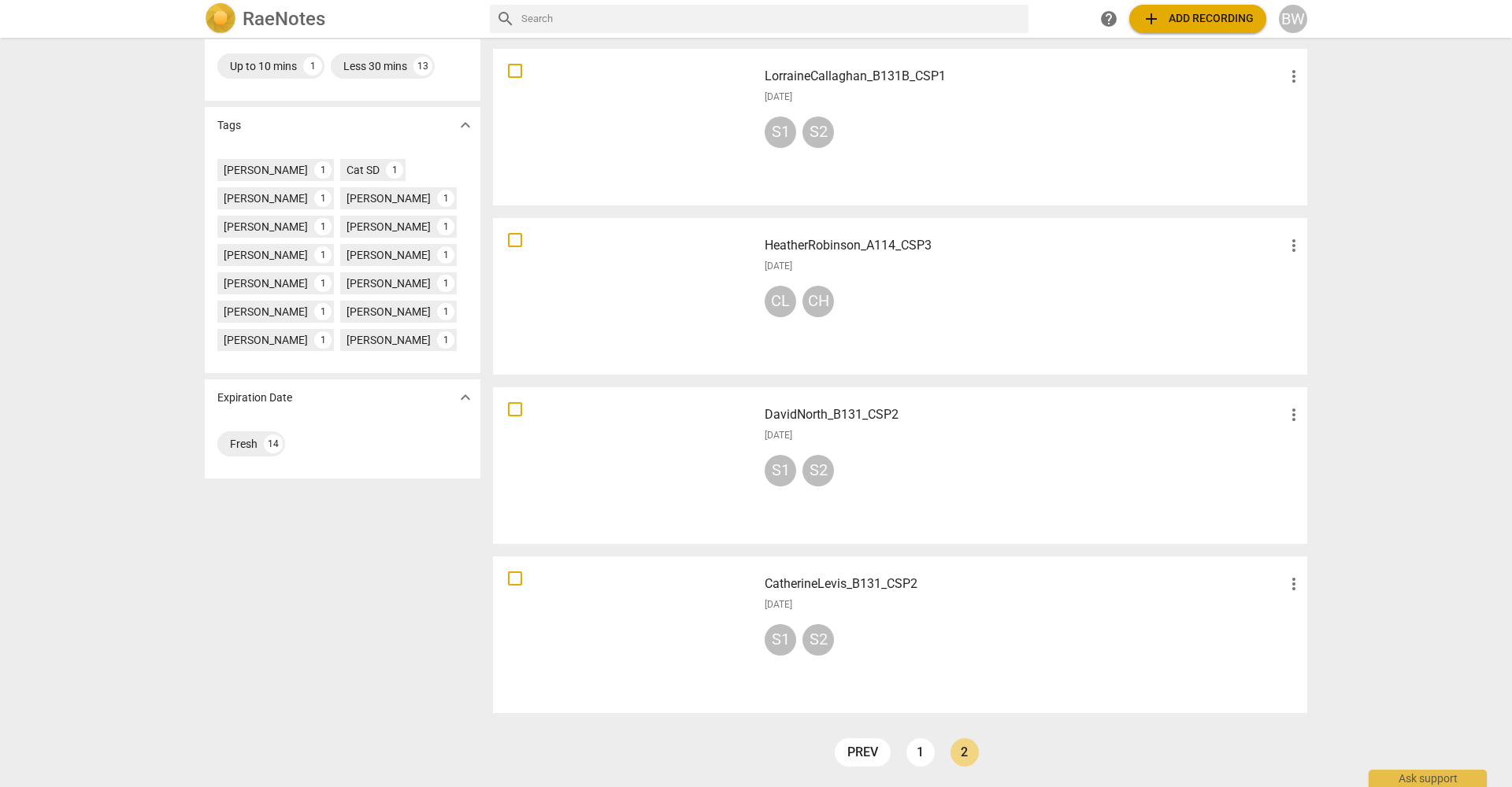
scroll to position [365, 0]
click at [1296, 584] on span "more_vert" at bounding box center [1293, 584] width 19 height 19
click at [1300, 587] on li "Move" at bounding box center [1312, 584] width 60 height 38
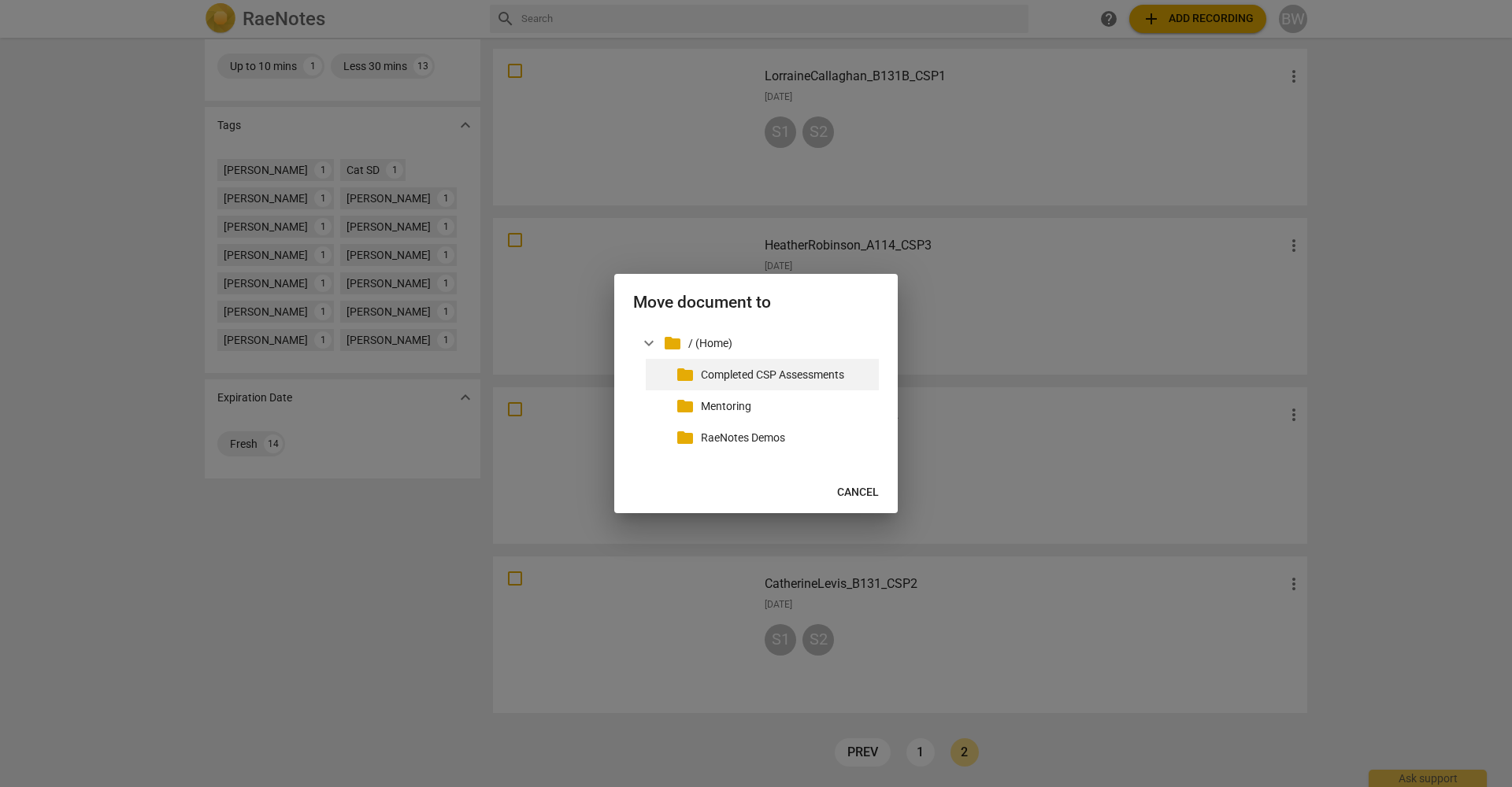
drag, startPoint x: 823, startPoint y: 377, endPoint x: 835, endPoint y: 384, distance: 13.9
click at [824, 377] on p "Completed CSP Assessments" at bounding box center [786, 375] width 172 height 17
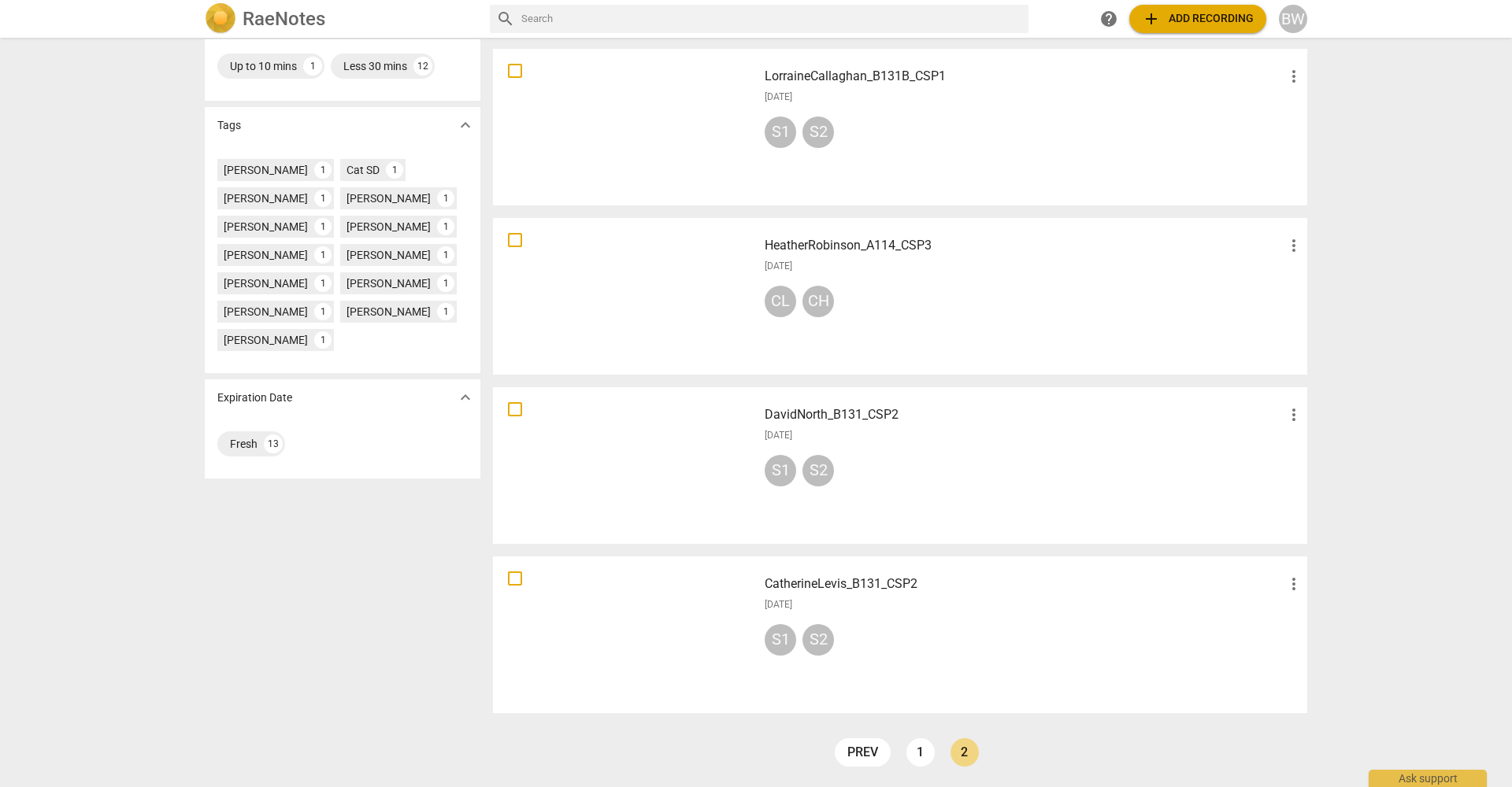
scroll to position [196, 0]
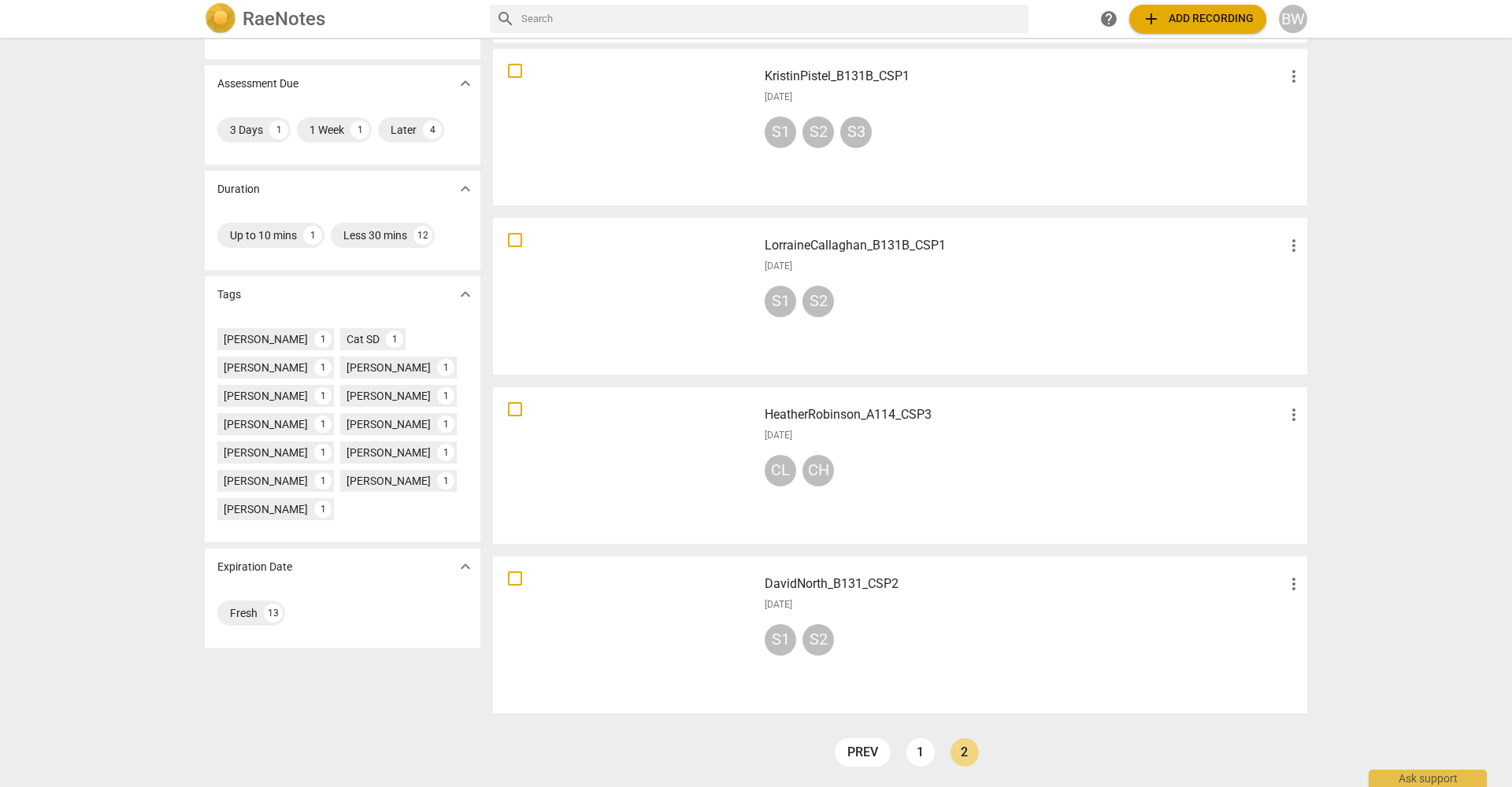
click at [1290, 582] on span "more_vert" at bounding box center [1293, 584] width 19 height 19
click at [1317, 588] on li "Move" at bounding box center [1312, 584] width 60 height 38
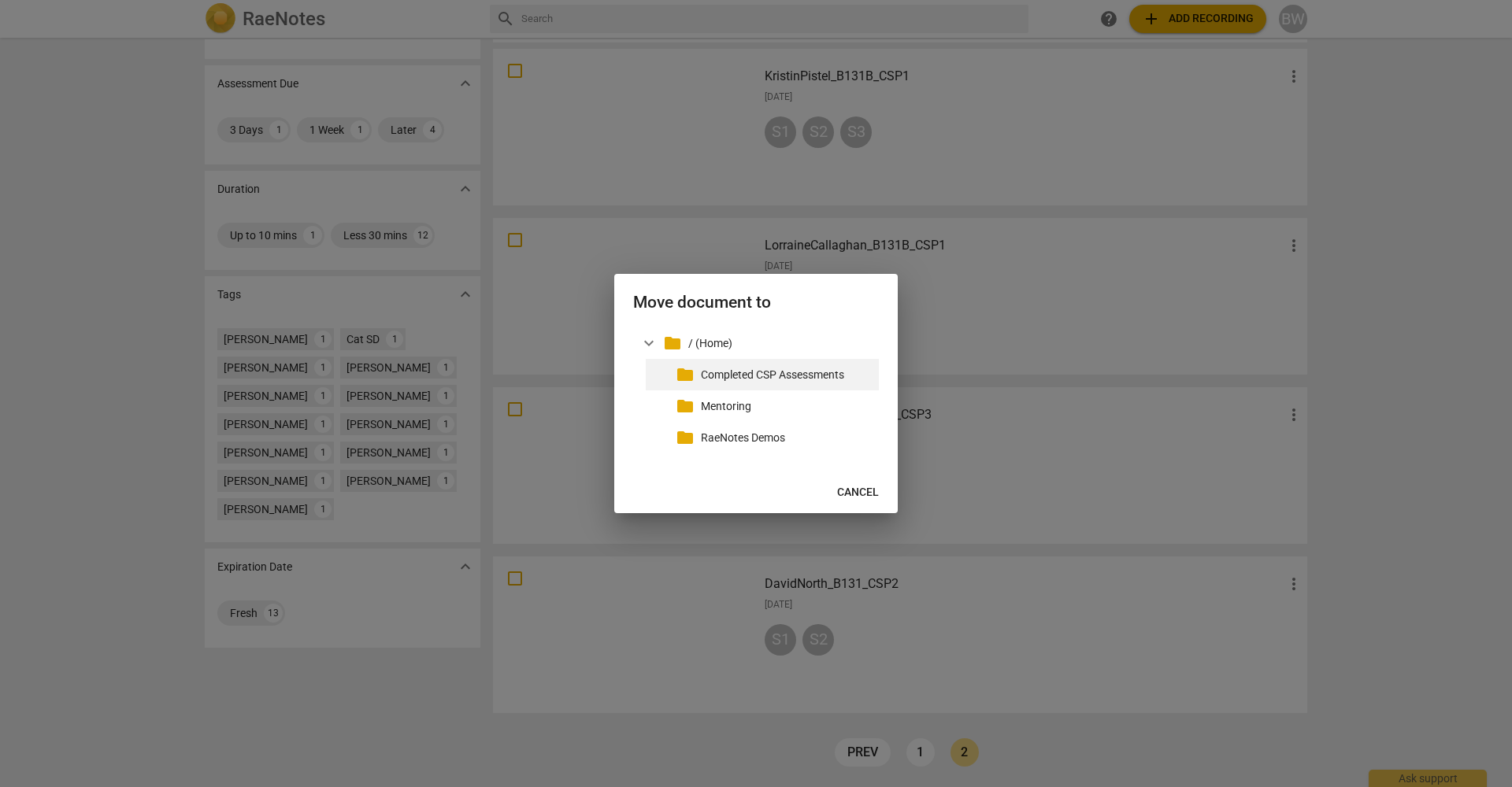
click at [781, 375] on p "Completed CSP Assessments" at bounding box center [786, 375] width 172 height 17
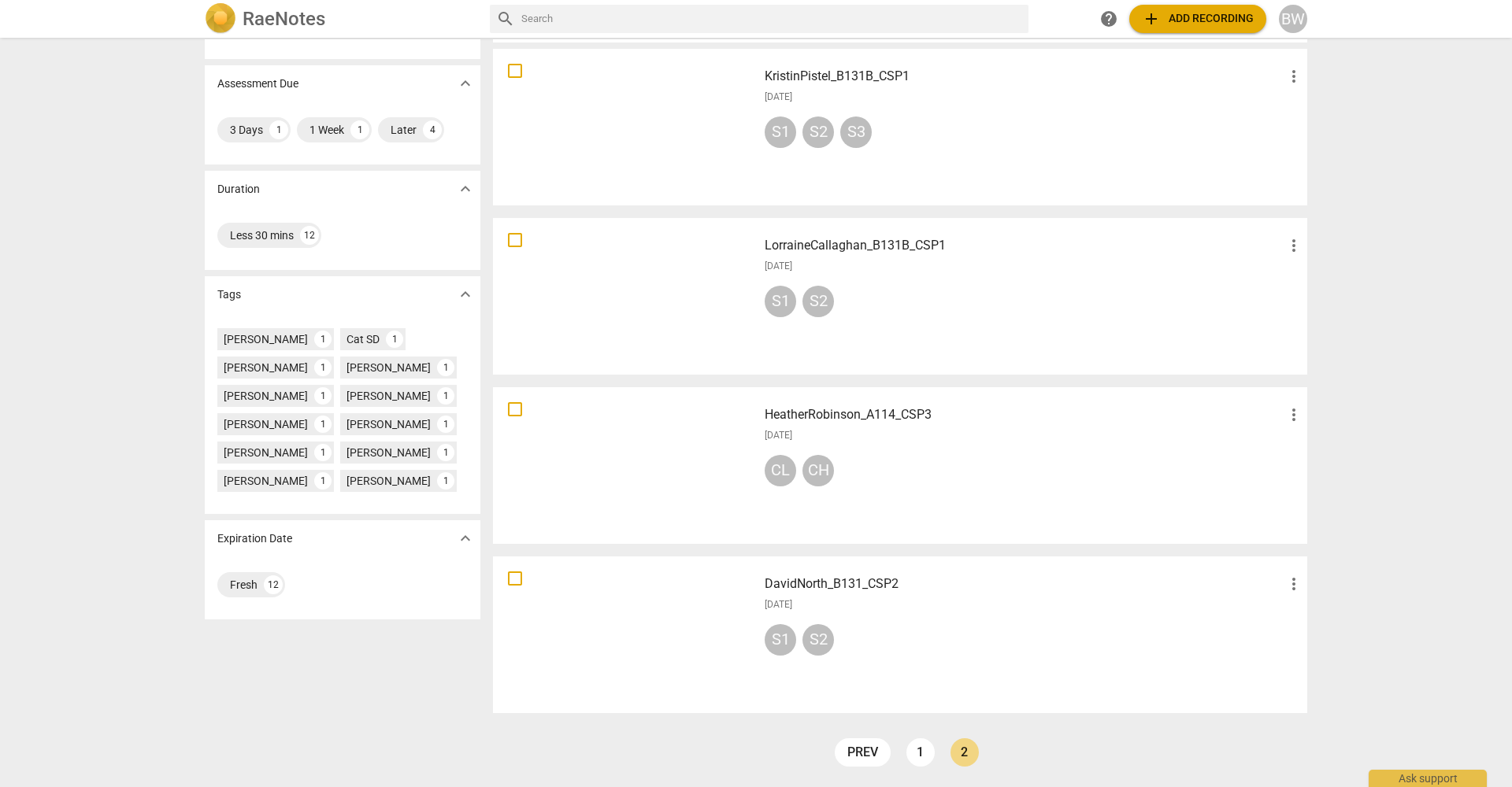
scroll to position [35, 0]
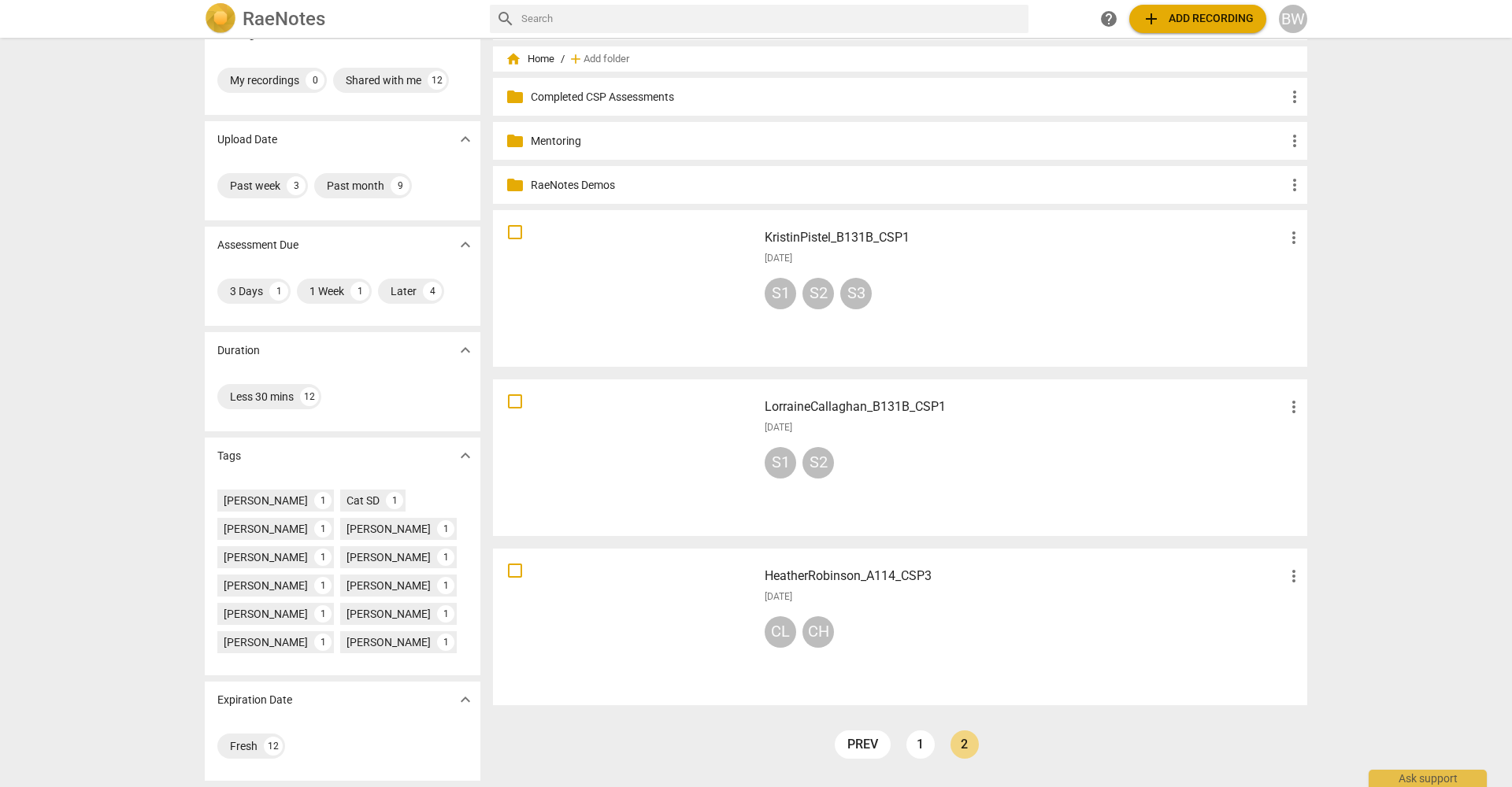
click at [1293, 573] on span "more_vert" at bounding box center [1293, 576] width 19 height 19
click at [1293, 571] on li "Move" at bounding box center [1312, 576] width 60 height 38
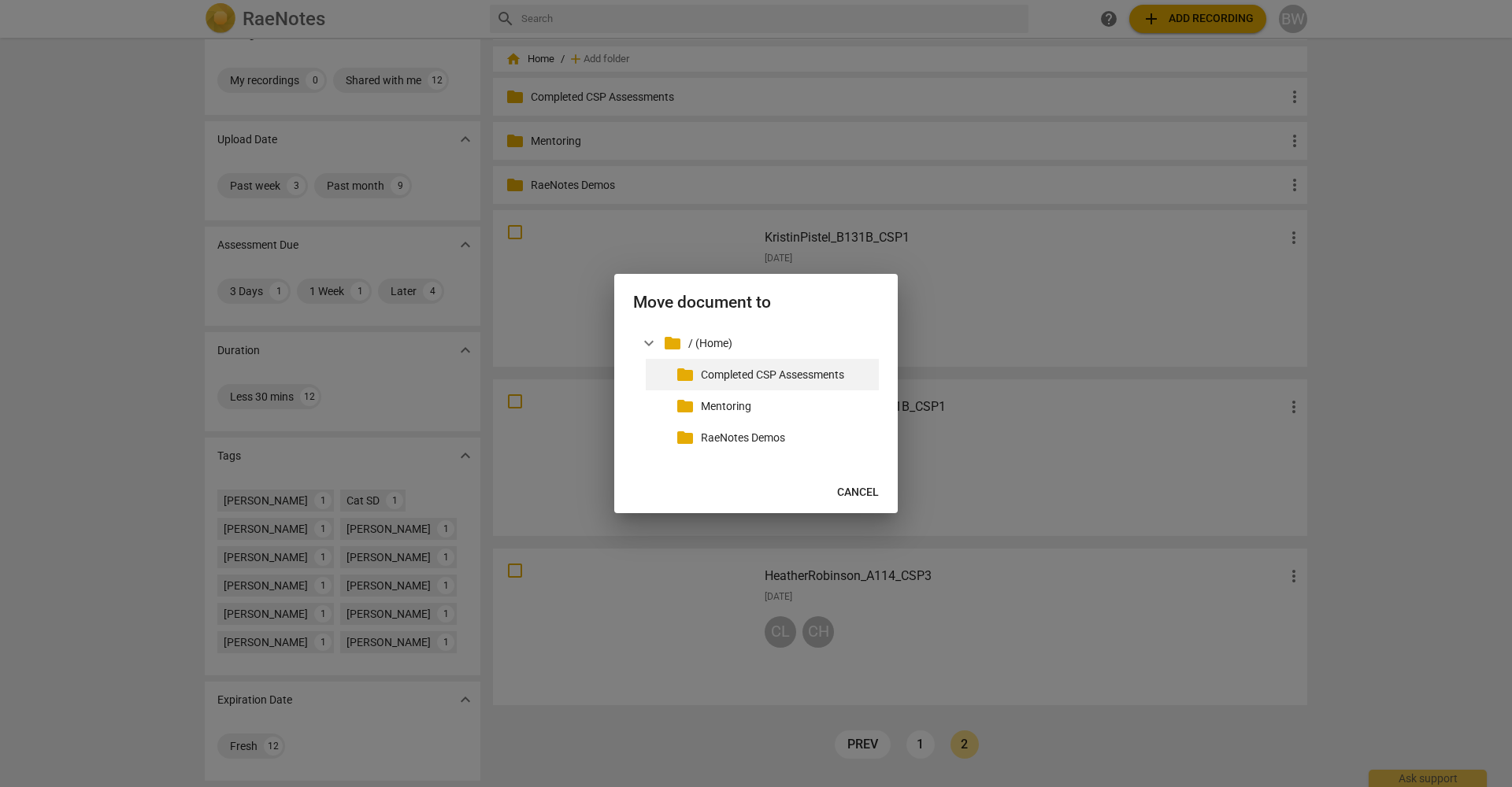
click at [801, 372] on p "Completed CSP Assessments" at bounding box center [786, 375] width 172 height 17
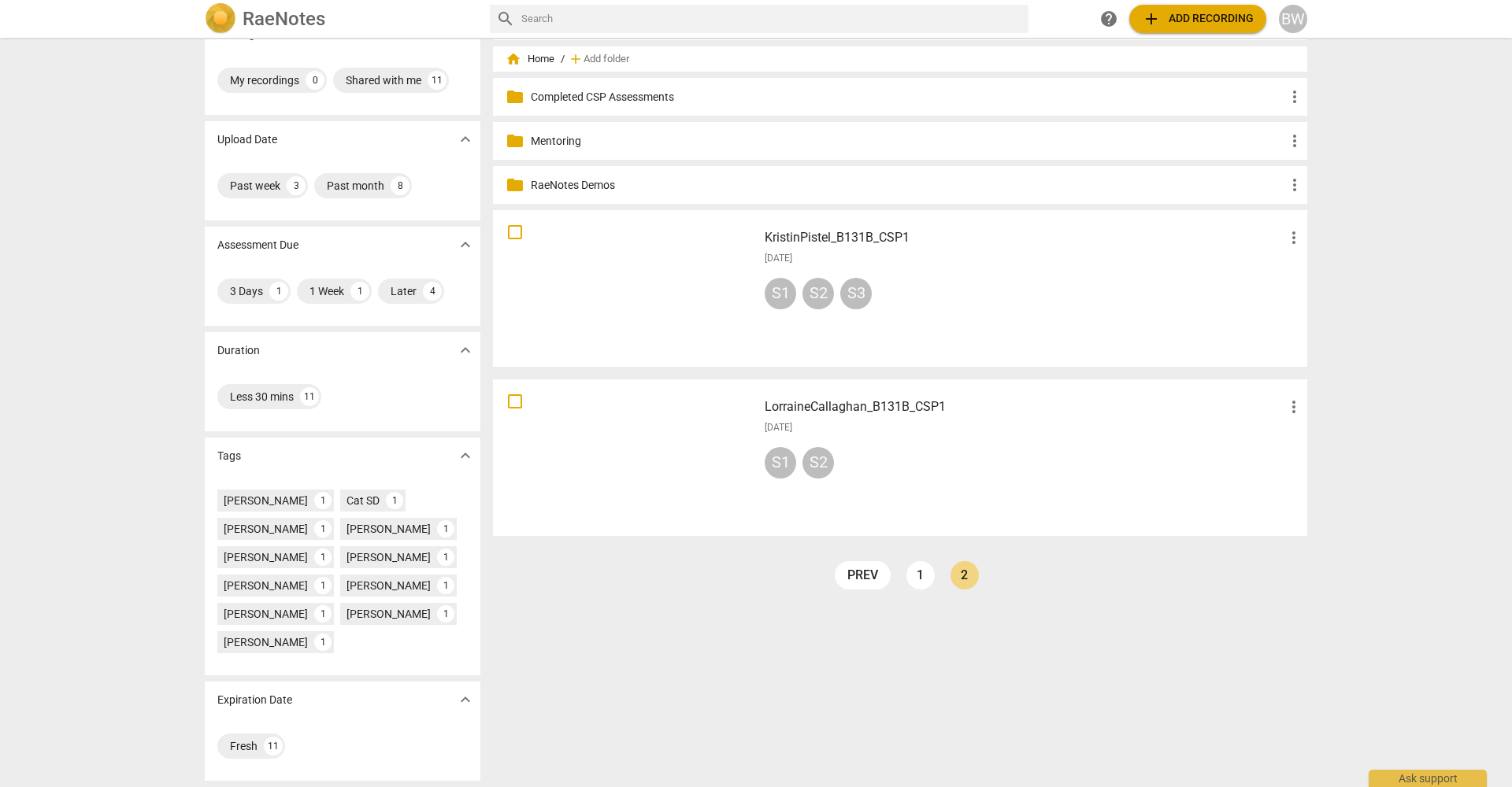
scroll to position [0, 0]
